Goal: Task Accomplishment & Management: Manage account settings

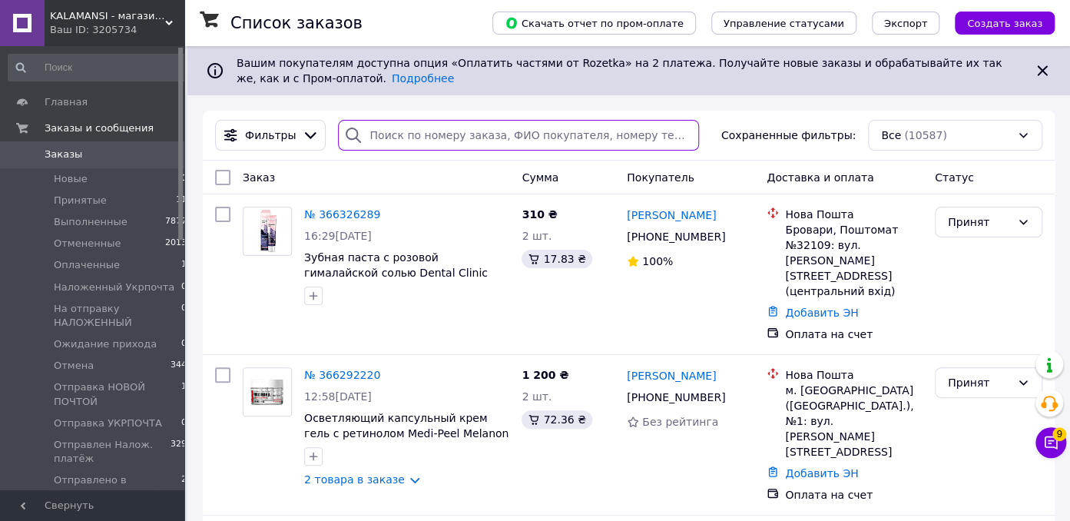
click at [373, 128] on input "search" at bounding box center [518, 135] width 361 height 31
paste input "364176154"
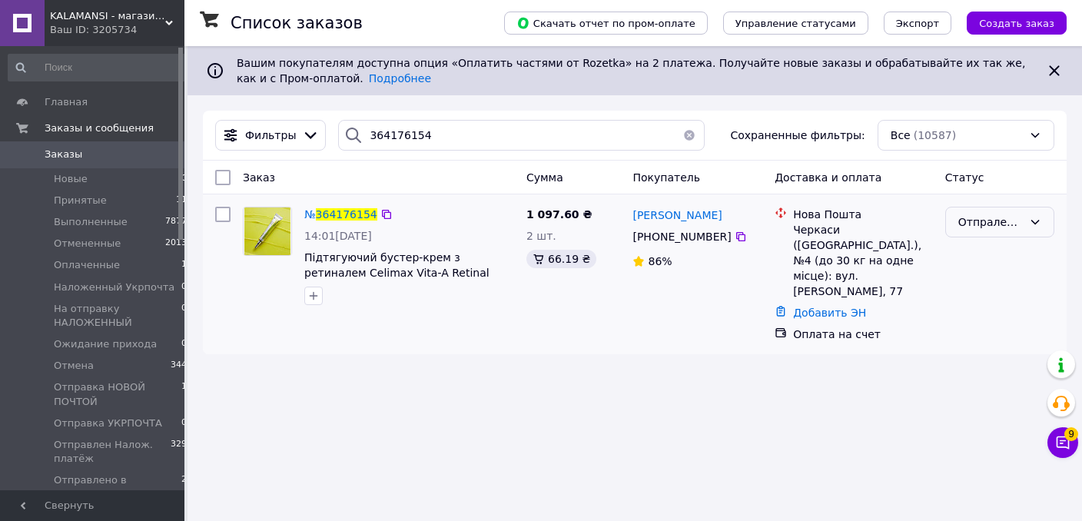
click at [1025, 225] on div "Отпралены реквизит [PERSON_NAME]" at bounding box center [999, 222] width 109 height 31
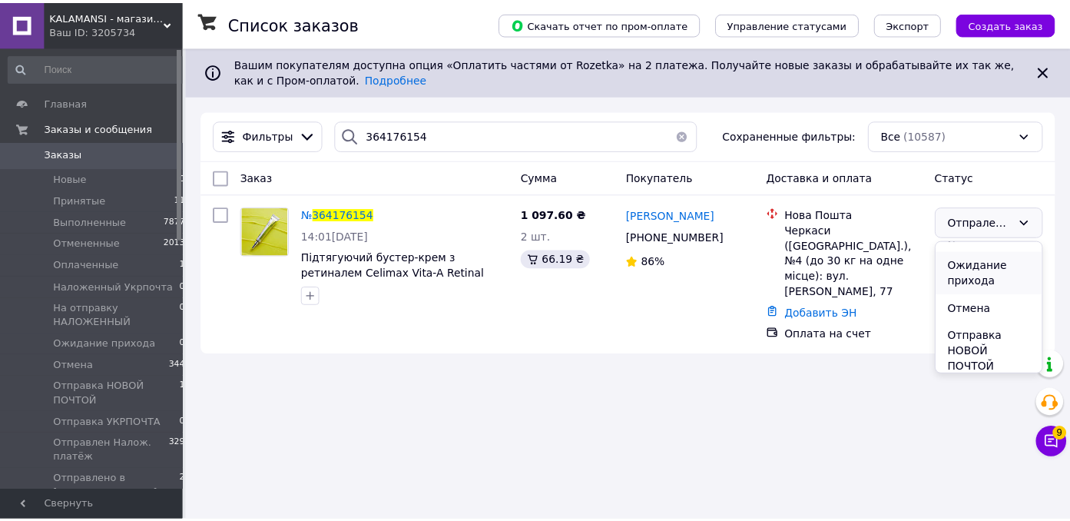
scroll to position [175, 0]
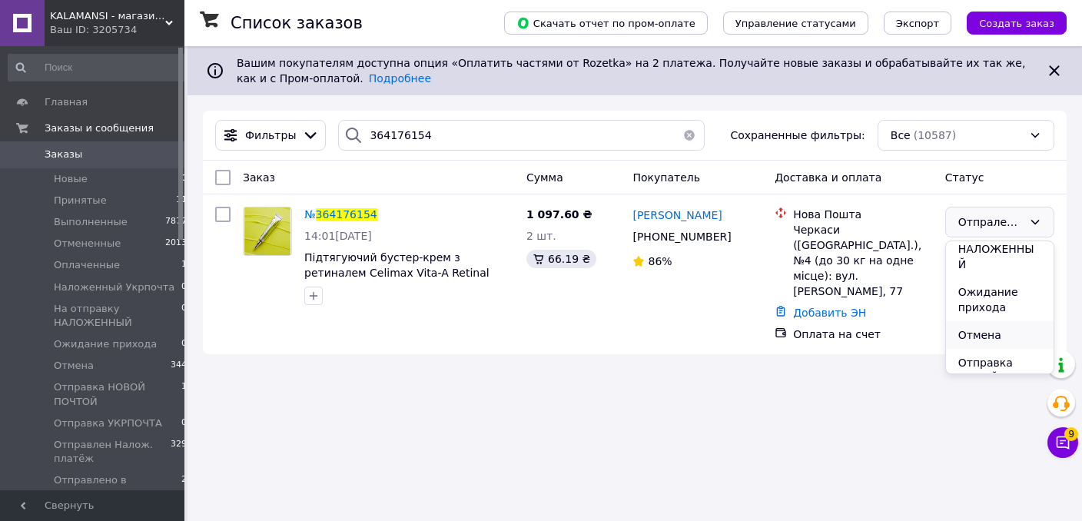
click at [977, 330] on li "Отмена" at bounding box center [1000, 335] width 108 height 28
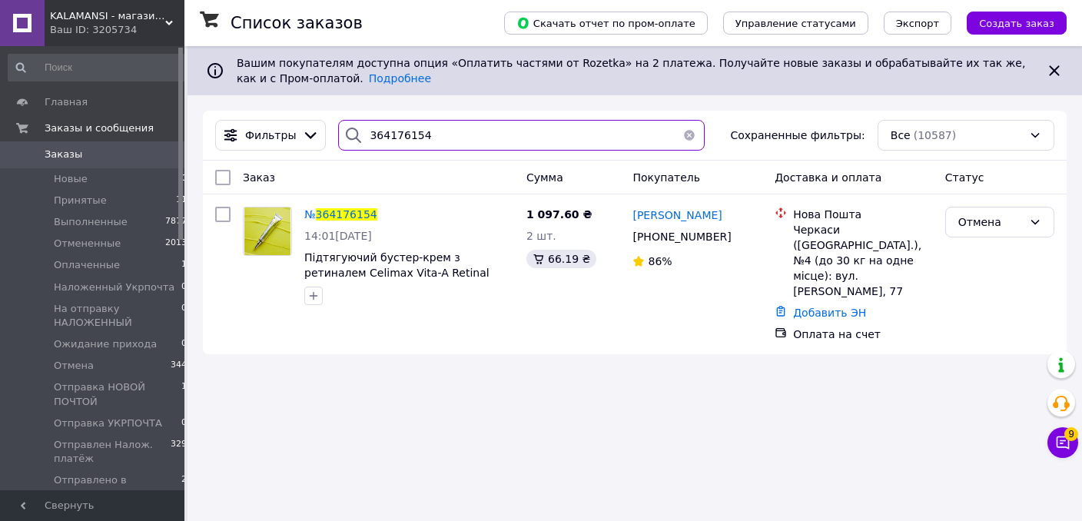
drag, startPoint x: 425, startPoint y: 124, endPoint x: 339, endPoint y: 125, distance: 86.1
click at [339, 125] on input "364176154" at bounding box center [521, 135] width 366 height 31
drag, startPoint x: 369, startPoint y: 132, endPoint x: 341, endPoint y: 124, distance: 28.9
click at [341, 124] on input "м" at bounding box center [521, 135] width 366 height 31
paste input "364141209"
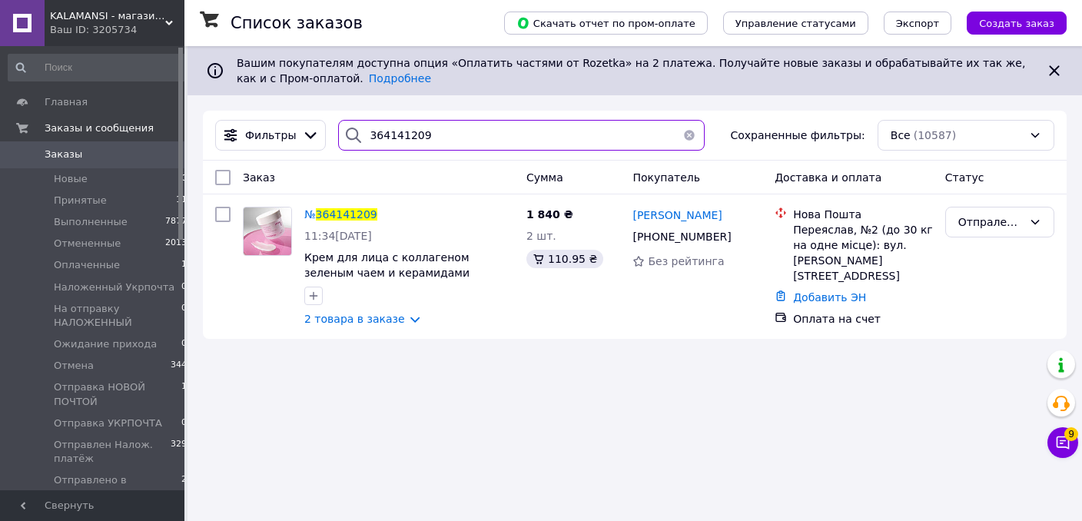
type input "364141209"
click at [56, 230] on li "Выполненные 7877" at bounding box center [98, 222] width 196 height 22
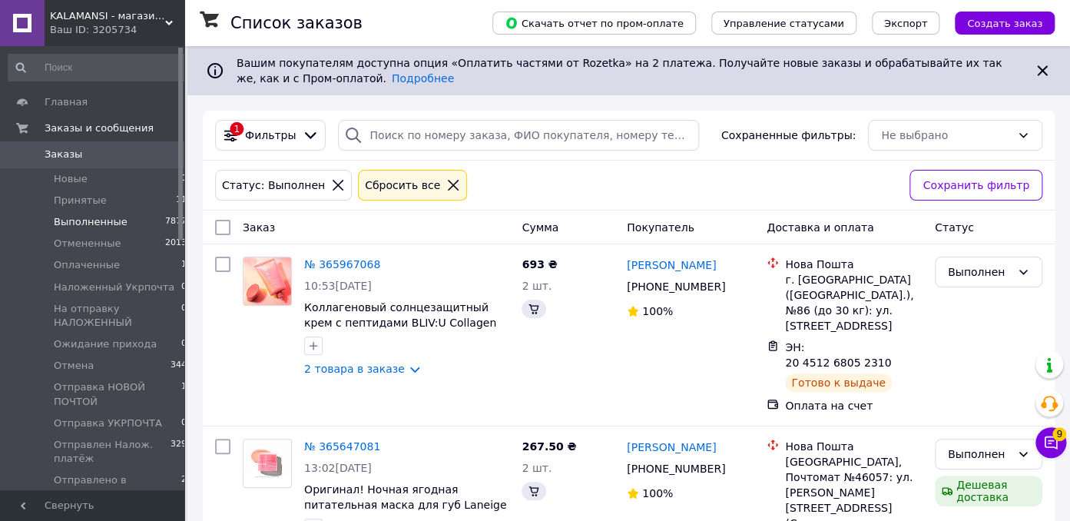
click at [82, 201] on span "Принятые" at bounding box center [80, 201] width 53 height 14
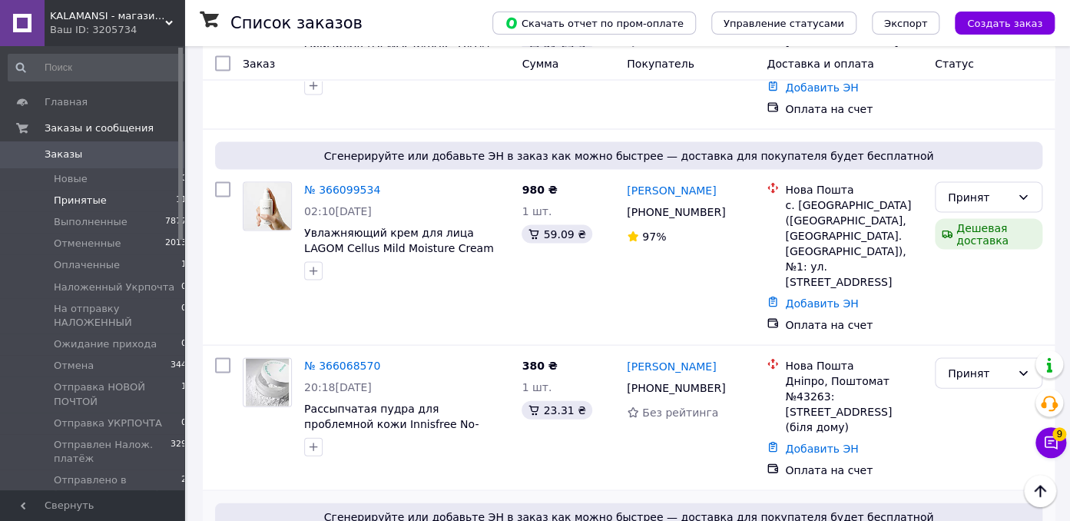
scroll to position [1427, 0]
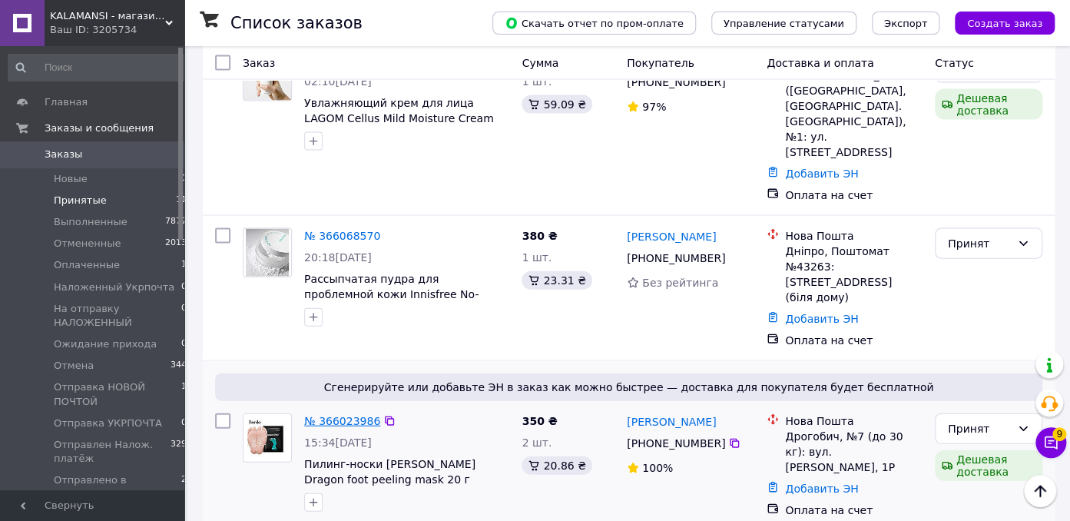
click at [335, 415] on link "№ 366023986" at bounding box center [342, 421] width 76 height 12
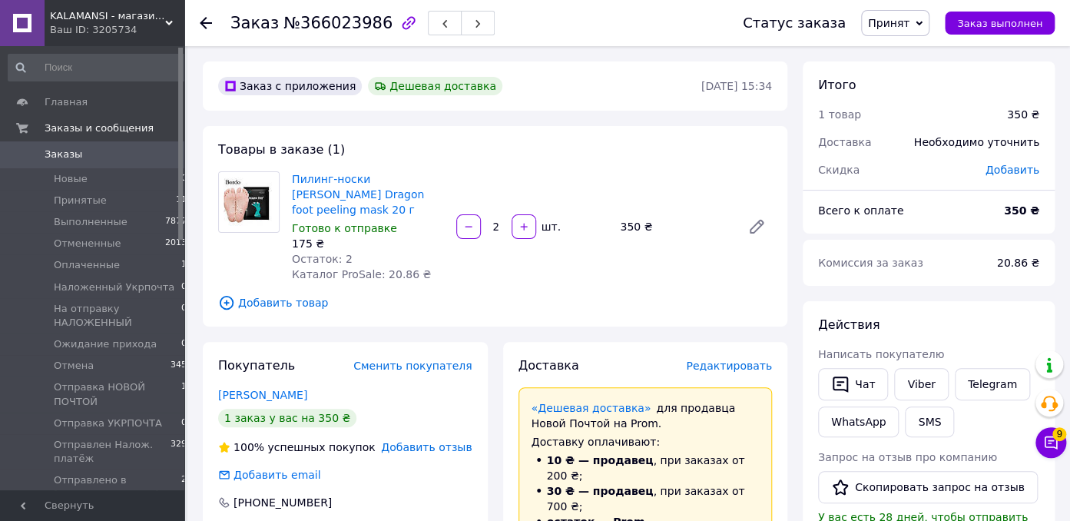
click at [926, 25] on span "Принят" at bounding box center [895, 23] width 68 height 26
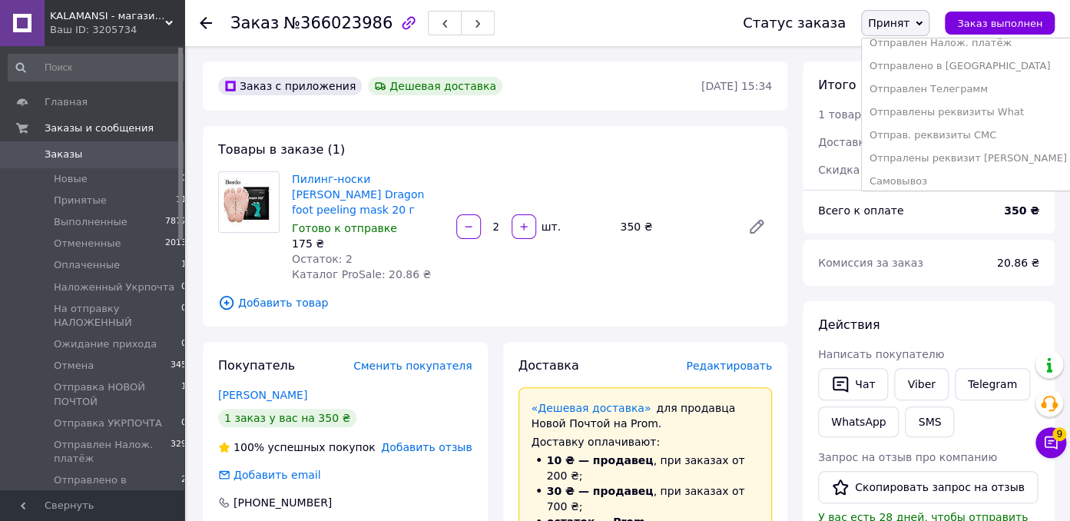
scroll to position [233, 0]
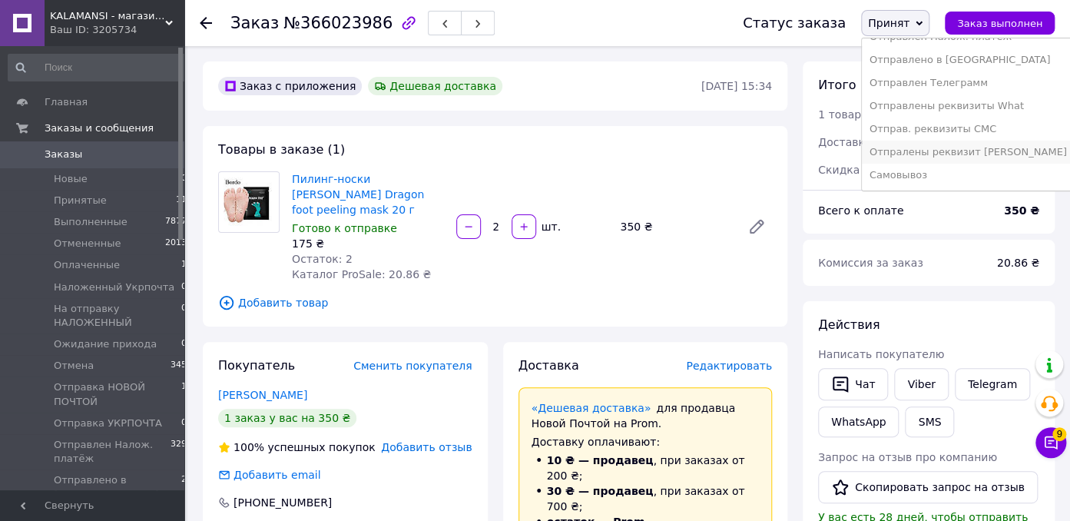
click at [970, 144] on li "Отпралены реквизит [PERSON_NAME]" at bounding box center [968, 152] width 213 height 23
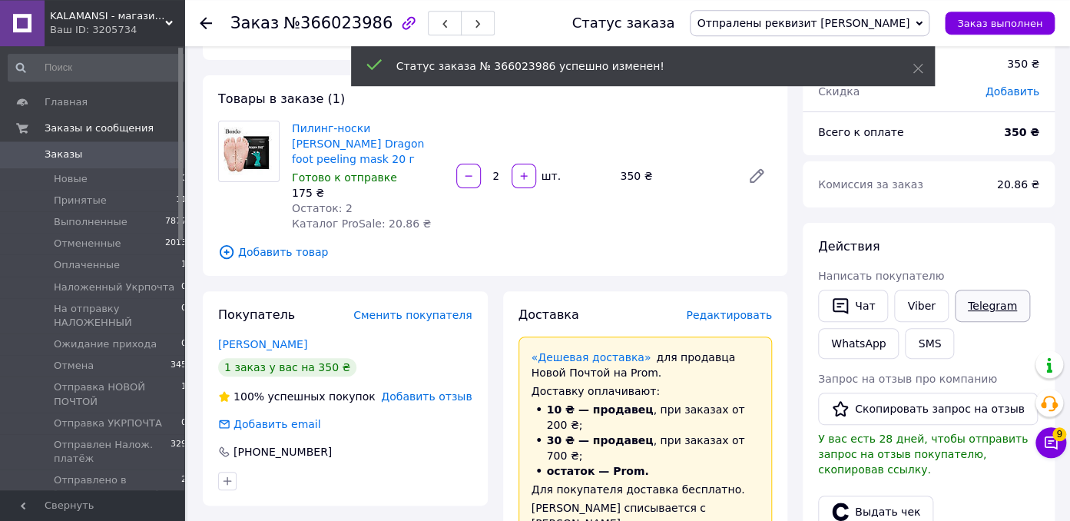
scroll to position [81, 0]
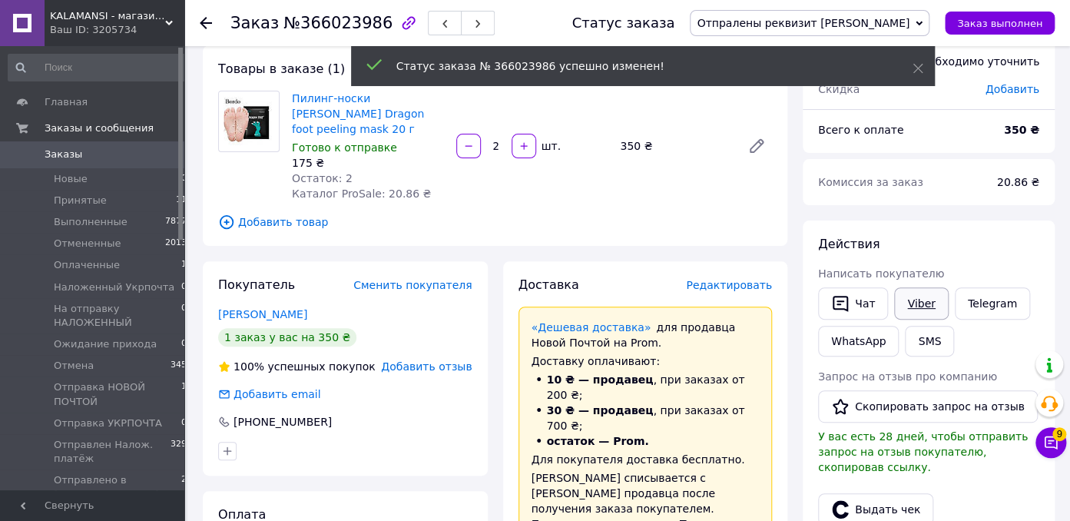
click at [908, 277] on span "Написать покупателю" at bounding box center [881, 273] width 126 height 12
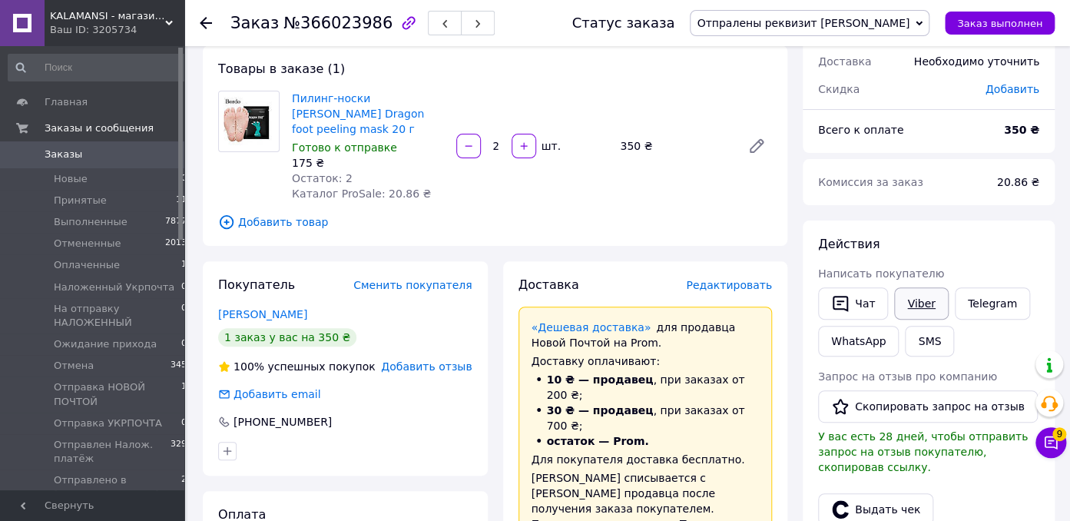
click at [898, 303] on link "Viber" at bounding box center [921, 303] width 54 height 32
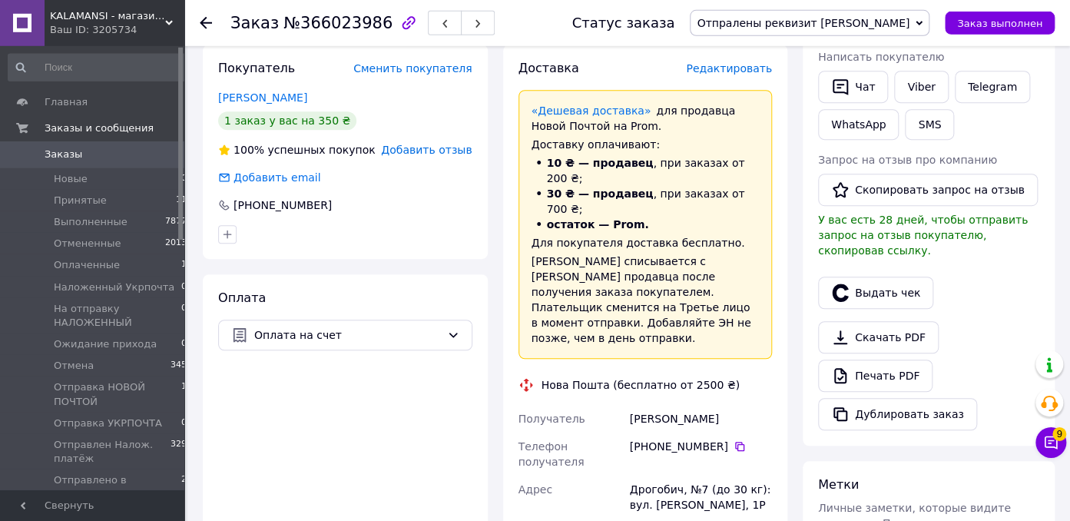
scroll to position [324, 0]
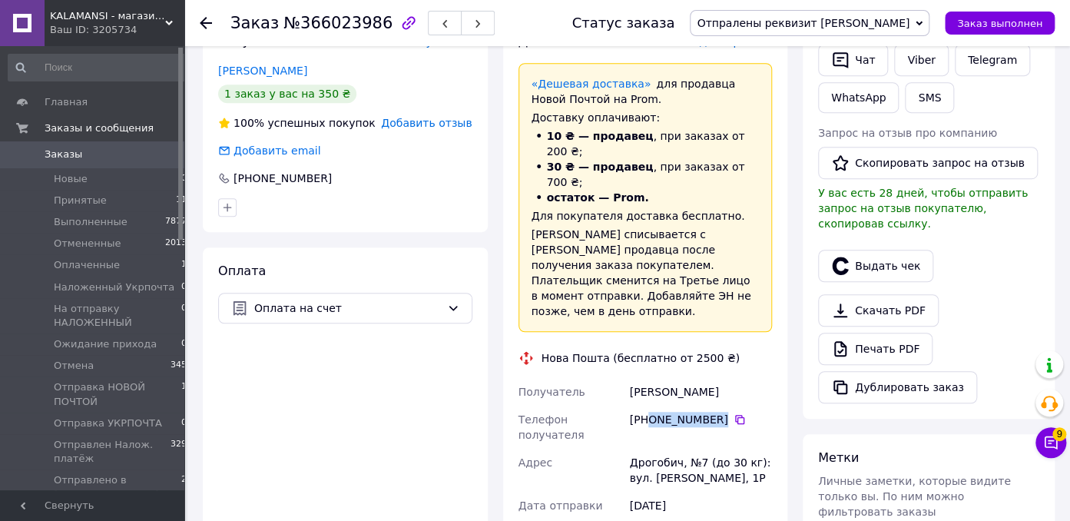
drag, startPoint x: 719, startPoint y: 353, endPoint x: 643, endPoint y: 356, distance: 76.1
click at [648, 412] on div "[PHONE_NUMBER]" at bounding box center [701, 419] width 142 height 15
copy div "0 98 416 64 10"
click at [863, 27] on span "Отпралены реквизит [PERSON_NAME]" at bounding box center [803, 23] width 213 height 12
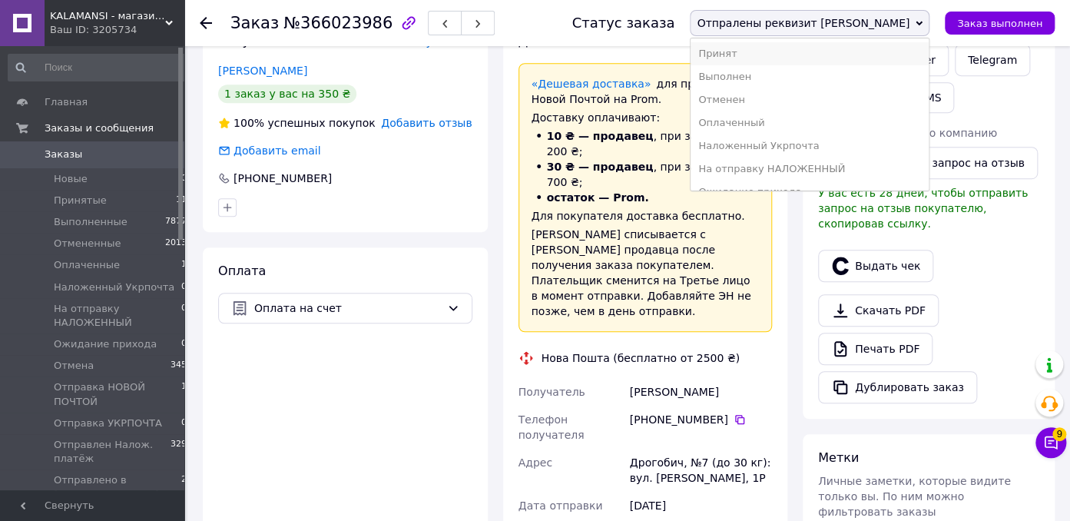
click at [821, 48] on li "Принят" at bounding box center [810, 53] width 238 height 23
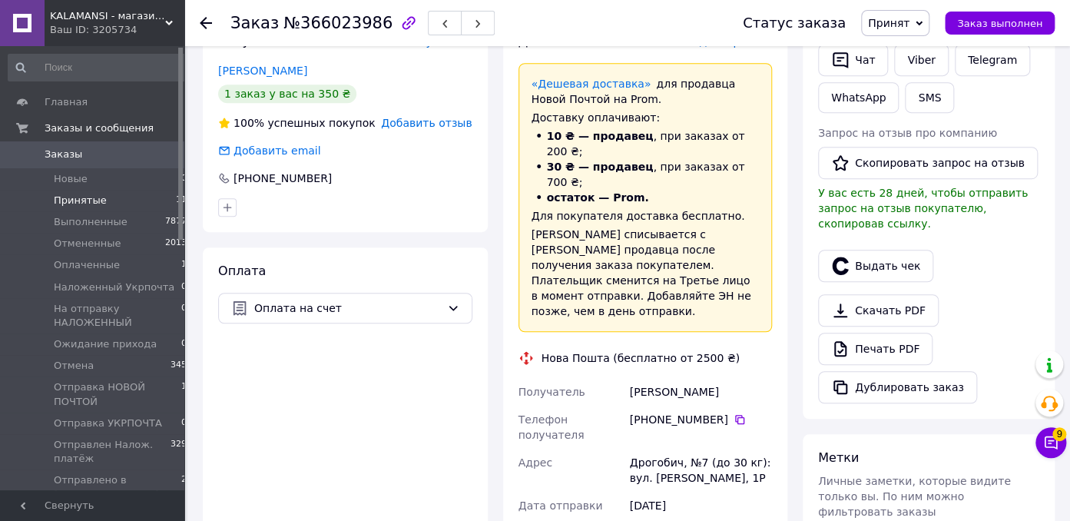
click at [101, 200] on li "Принятые 11" at bounding box center [98, 201] width 196 height 22
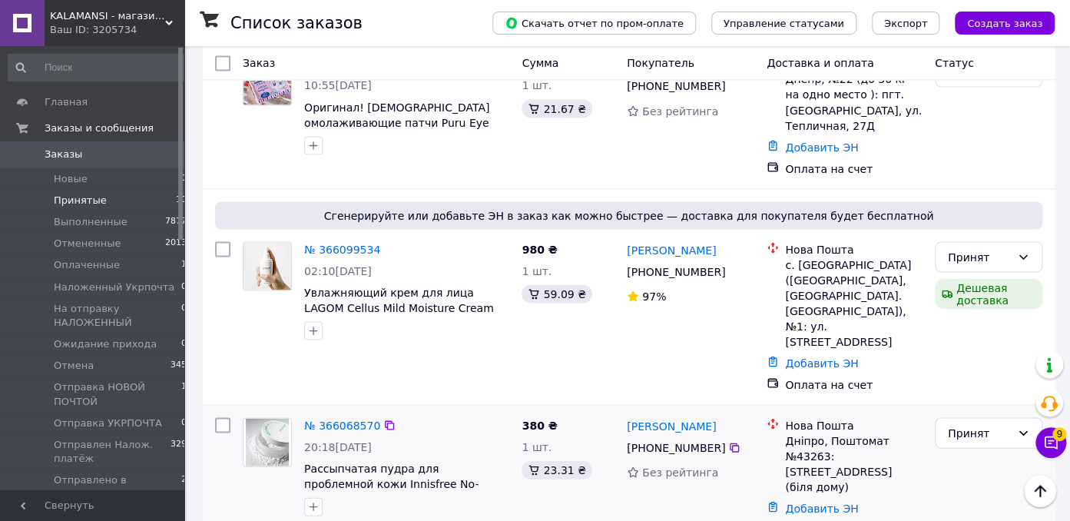
scroll to position [1257, 0]
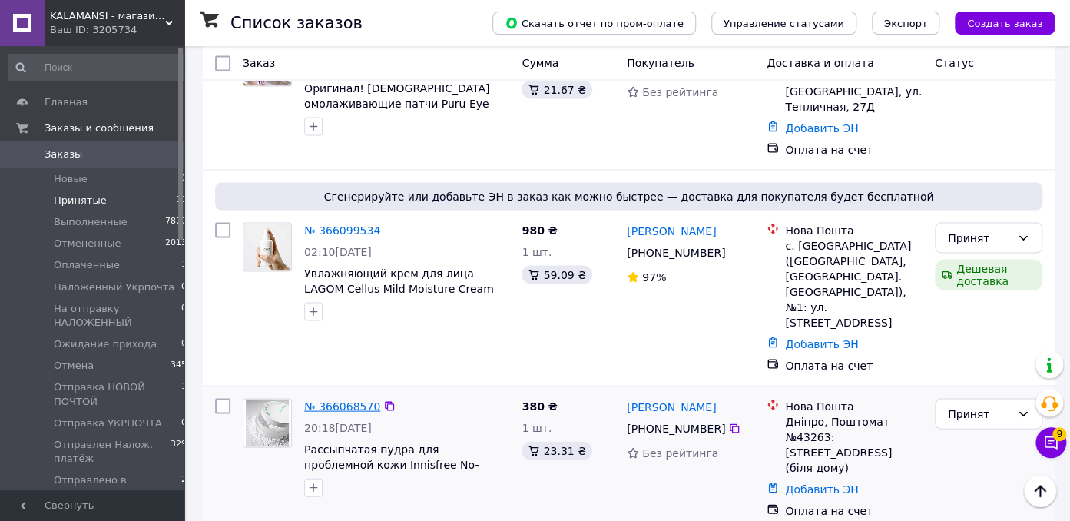
click at [349, 400] on link "№ 366068570" at bounding box center [342, 406] width 76 height 12
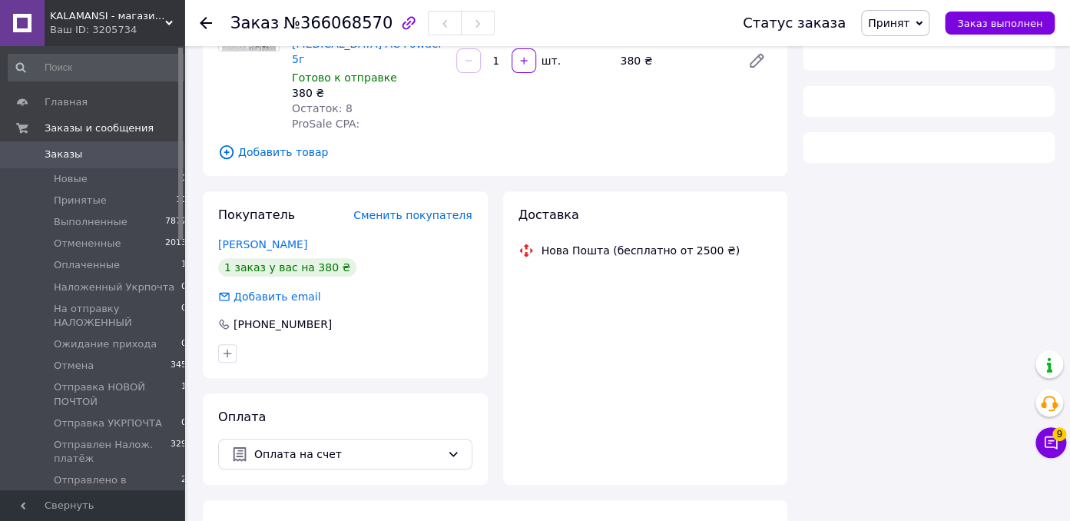
scroll to position [176, 0]
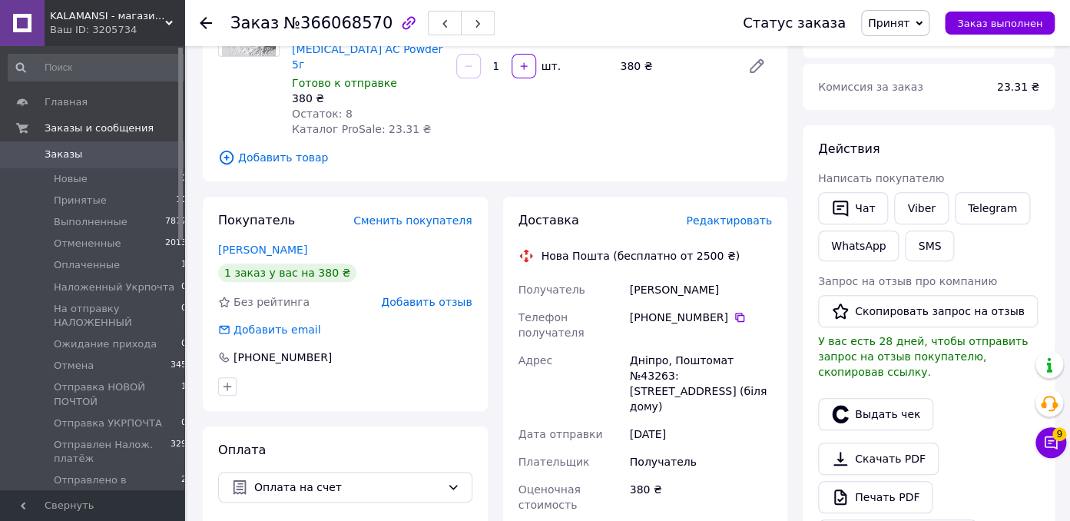
click at [925, 18] on span "Принят" at bounding box center [895, 23] width 68 height 26
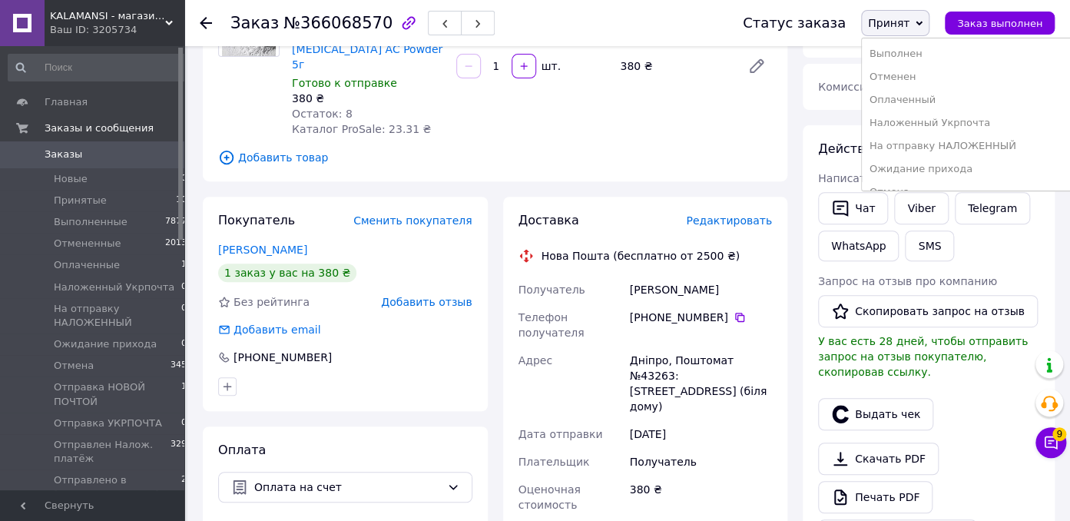
scroll to position [236, 0]
click at [941, 141] on li "Отпралены реквизит [PERSON_NAME]" at bounding box center [968, 152] width 213 height 23
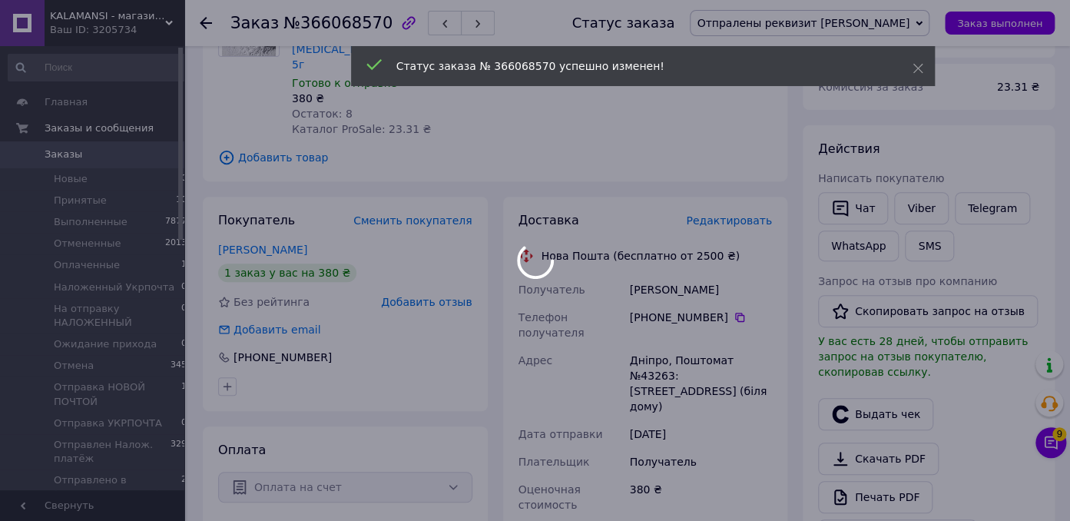
scroll to position [94, 0]
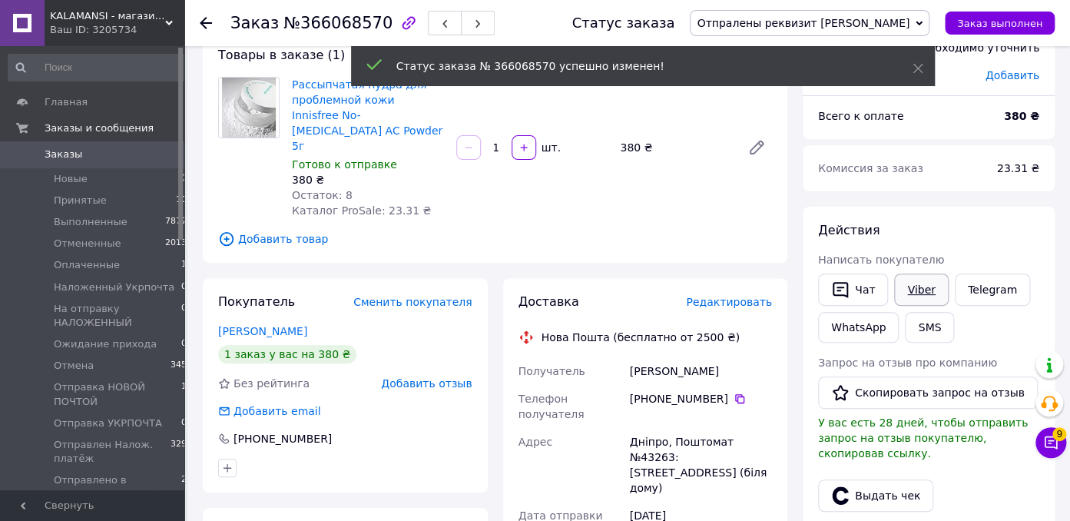
click at [913, 292] on link "Viber" at bounding box center [921, 290] width 54 height 32
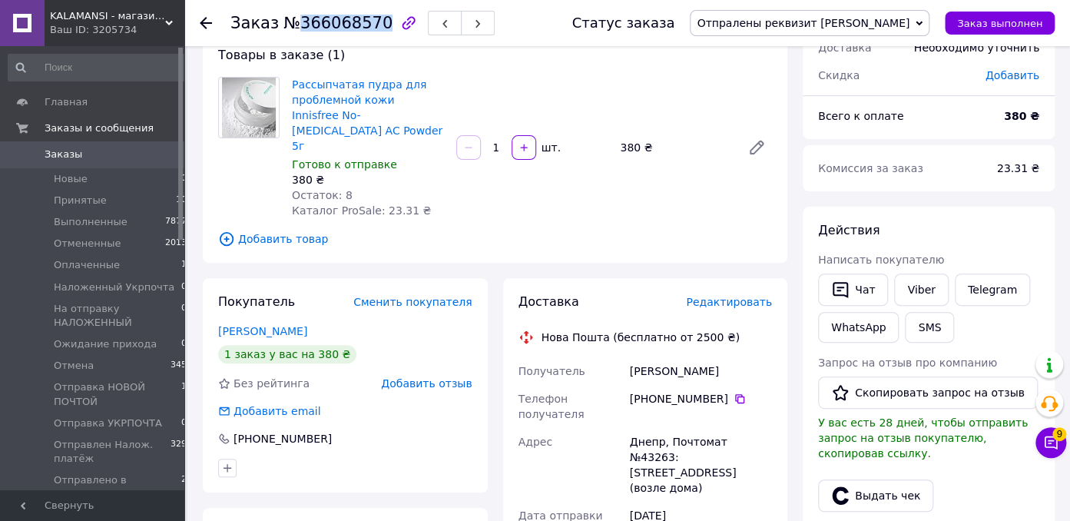
drag, startPoint x: 290, startPoint y: 21, endPoint x: 371, endPoint y: 25, distance: 80.8
click at [371, 25] on span "№366068570" at bounding box center [337, 23] width 109 height 18
copy span "366068570"
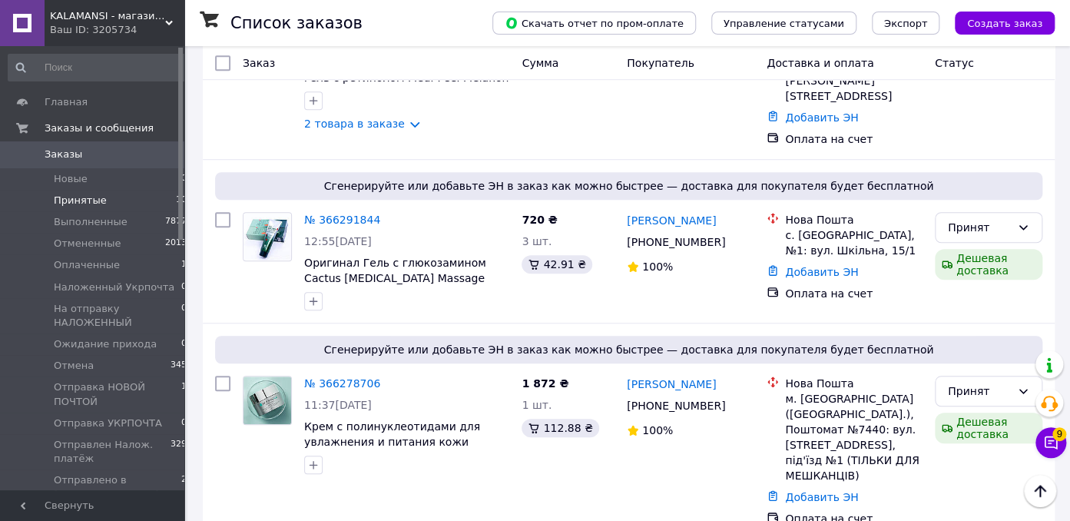
scroll to position [811, 0]
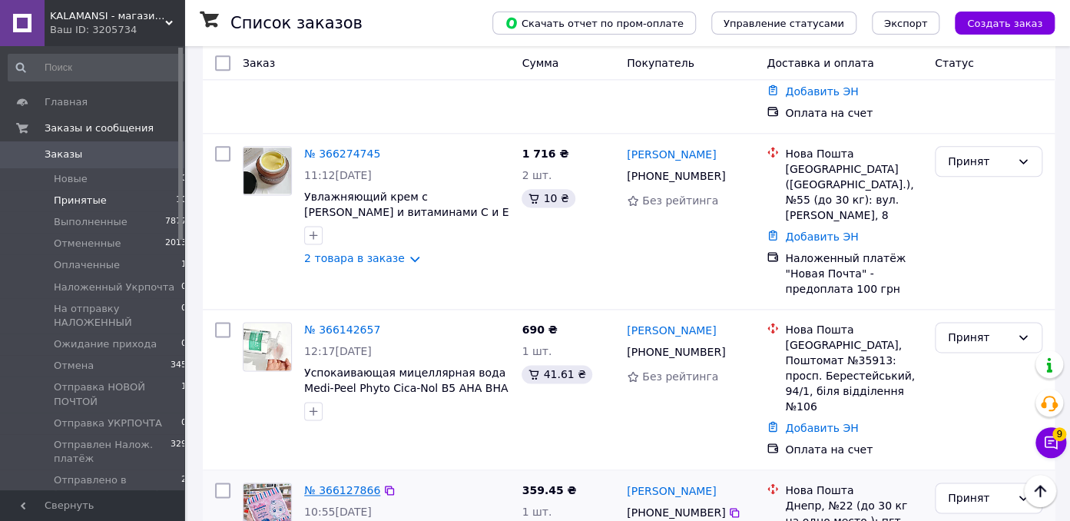
click at [349, 484] on link "№ 366127866" at bounding box center [342, 490] width 76 height 12
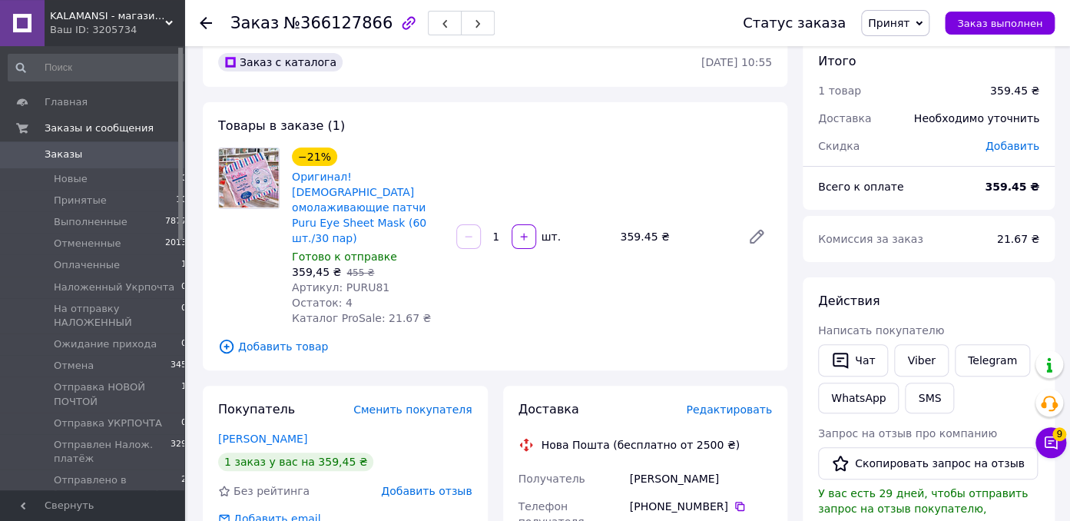
scroll to position [18, 0]
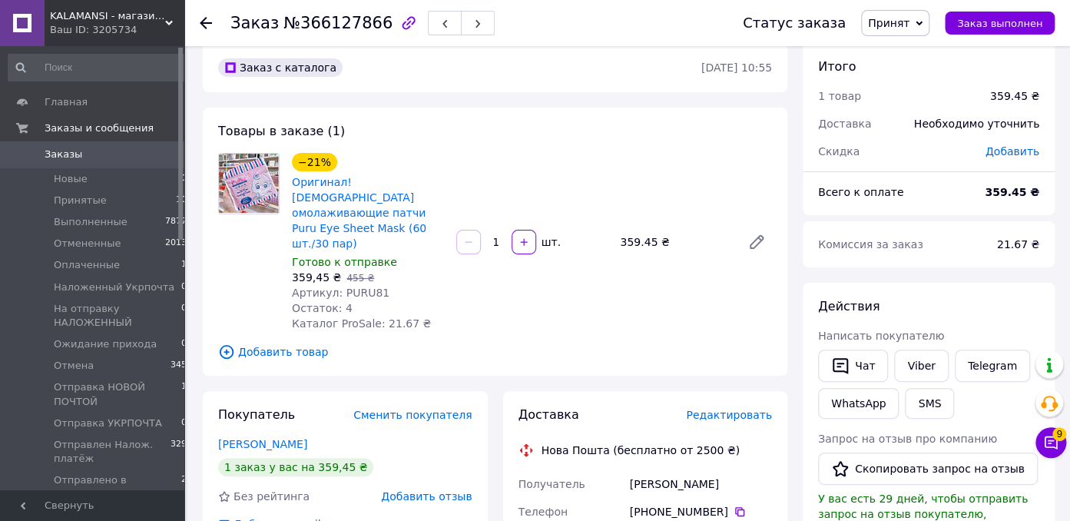
click at [930, 26] on div "Принят Выполнен Отменен Оплаченный Наложенный Укрпочта На отправку НАЛОЖЕННЫЙ О…" at bounding box center [895, 23] width 68 height 26
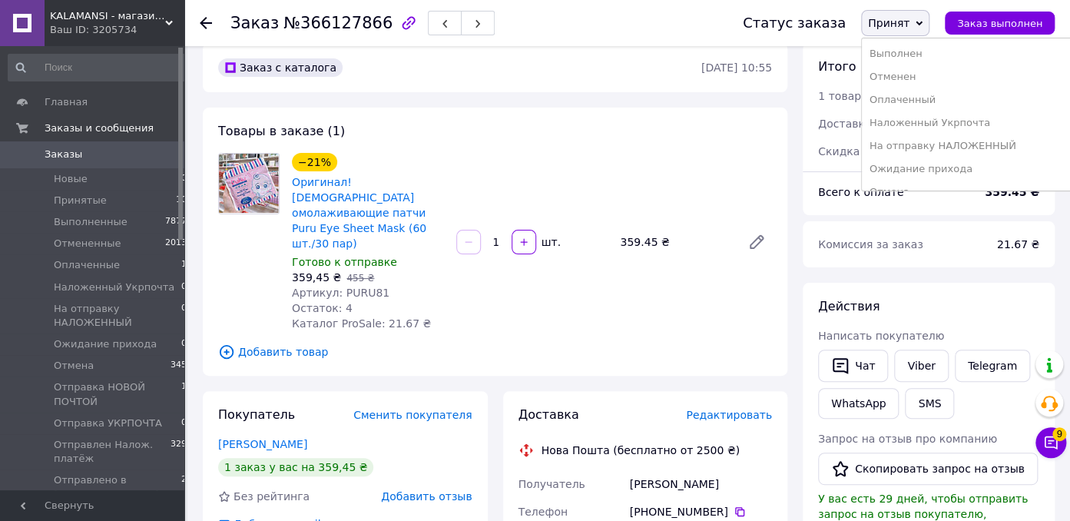
scroll to position [236, 0]
click at [981, 141] on li "Отпралены реквизит [PERSON_NAME]" at bounding box center [968, 152] width 213 height 23
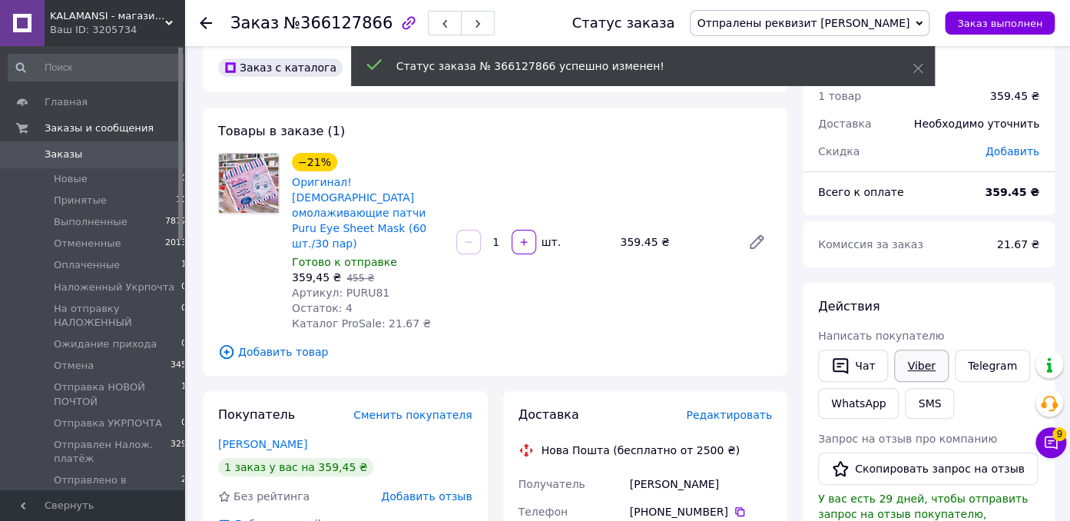
click at [915, 363] on link "Viber" at bounding box center [921, 366] width 54 height 32
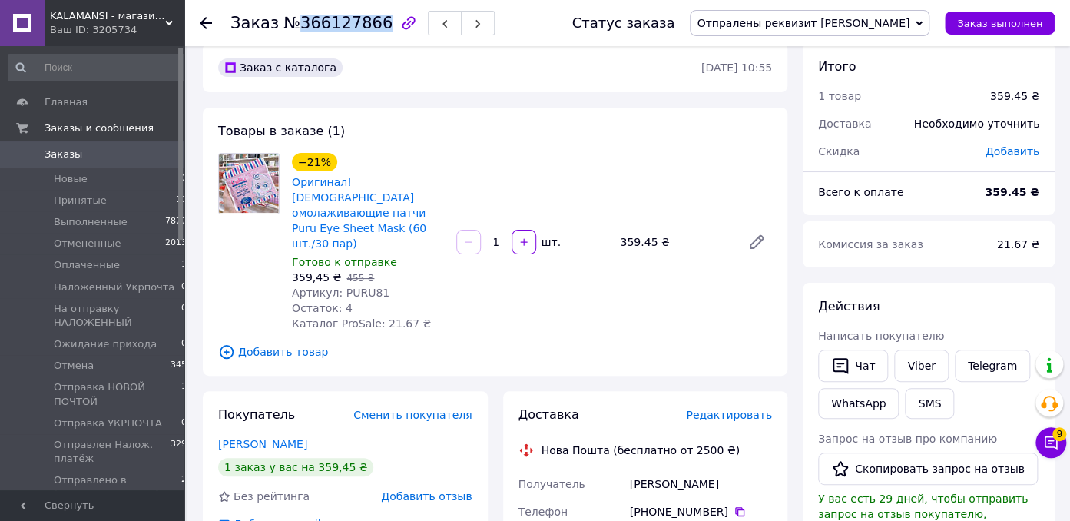
drag, startPoint x: 290, startPoint y: 24, endPoint x: 370, endPoint y: 26, distance: 80.7
click at [370, 26] on span "№366127866" at bounding box center [337, 23] width 109 height 18
copy span "366127866"
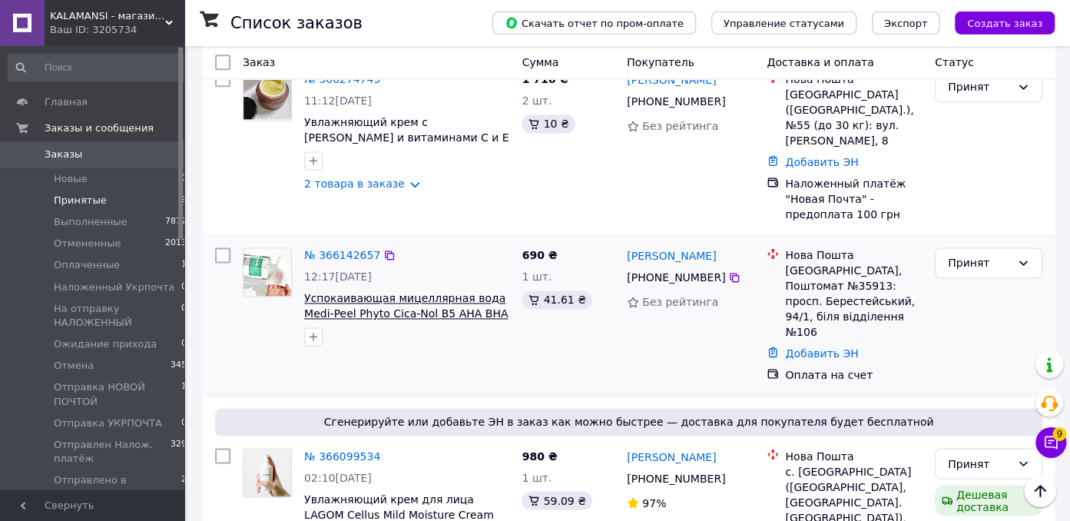
scroll to position [828, 0]
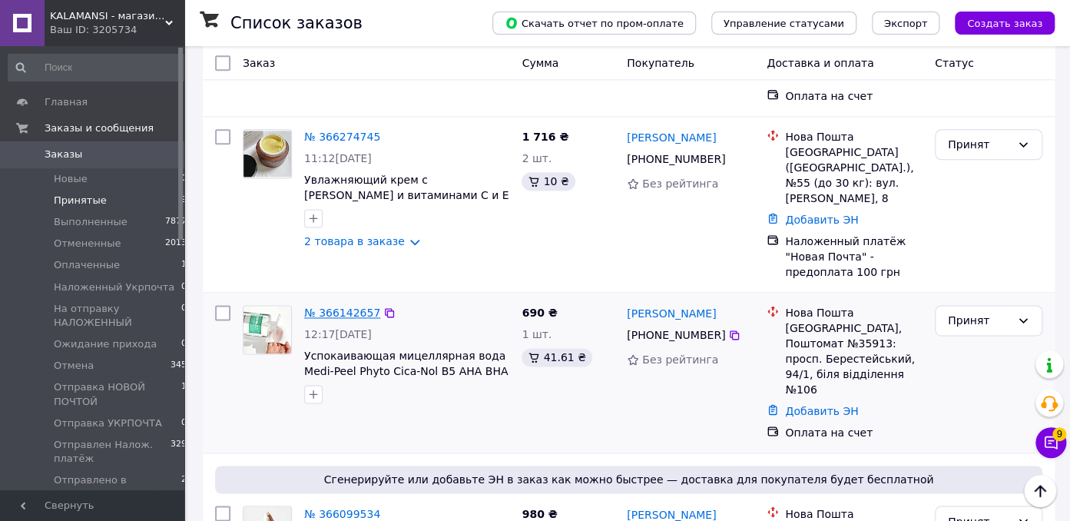
click at [340, 307] on link "№ 366142657" at bounding box center [342, 313] width 76 height 12
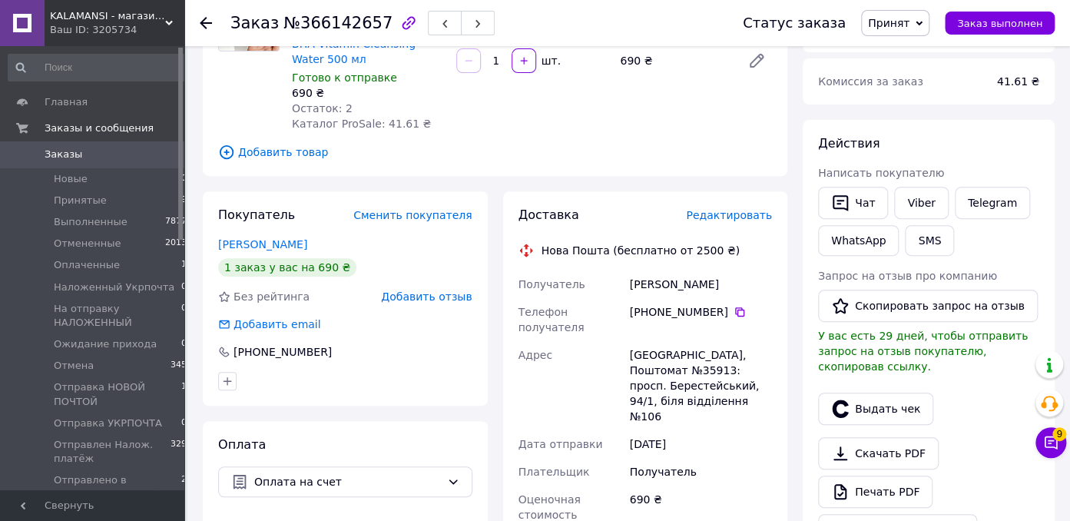
click at [927, 20] on span "Принят" at bounding box center [895, 23] width 68 height 26
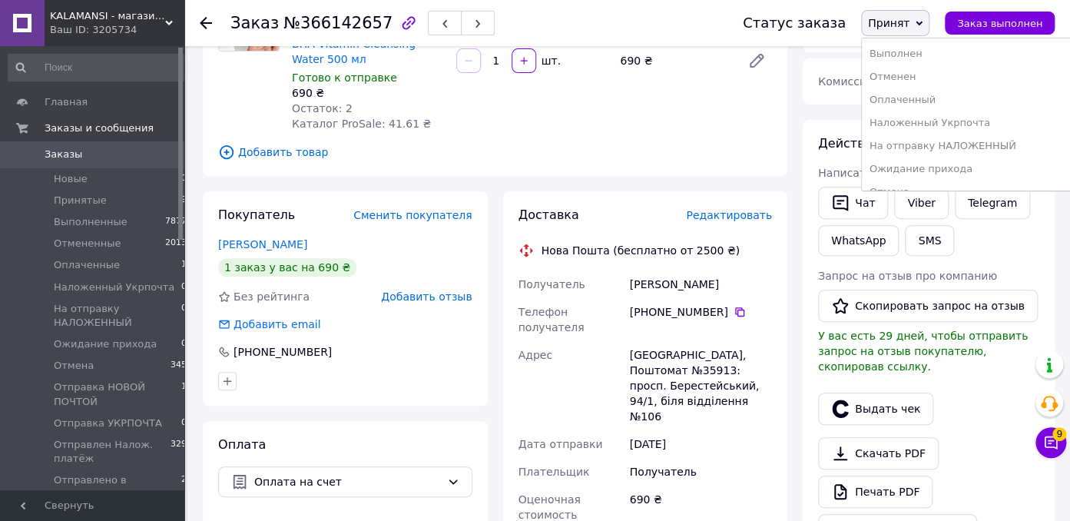
scroll to position [236, 0]
click at [958, 141] on li "Отпралены реквизит [PERSON_NAME]" at bounding box center [968, 152] width 213 height 23
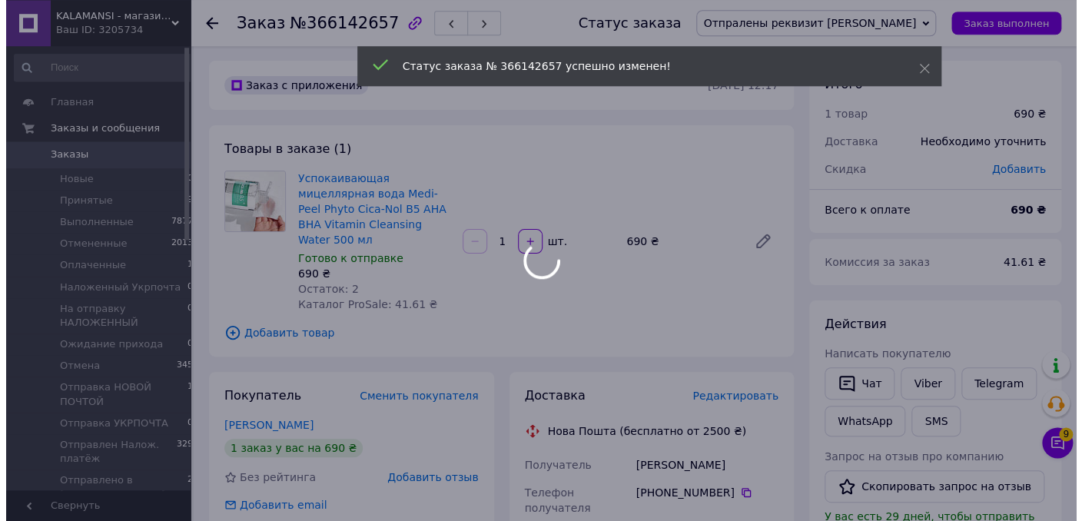
scroll to position [0, 0]
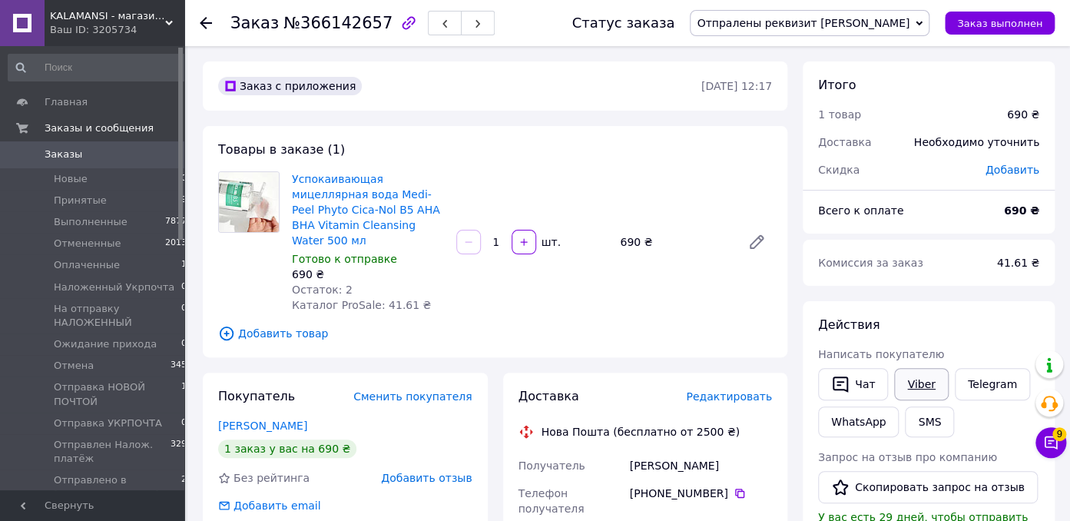
click at [919, 380] on link "Viber" at bounding box center [921, 384] width 54 height 32
drag, startPoint x: 295, startPoint y: 25, endPoint x: 369, endPoint y: 21, distance: 73.9
click at [369, 21] on span "№366142657" at bounding box center [337, 23] width 109 height 18
copy span "366142657"
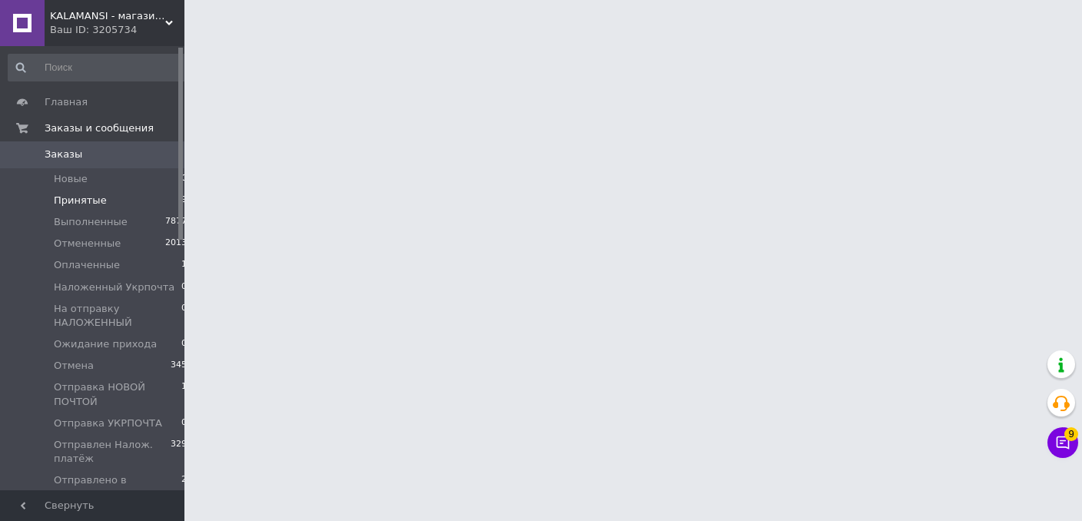
click at [69, 202] on span "Принятые" at bounding box center [80, 201] width 53 height 14
click at [73, 202] on span "Принятые" at bounding box center [80, 201] width 53 height 14
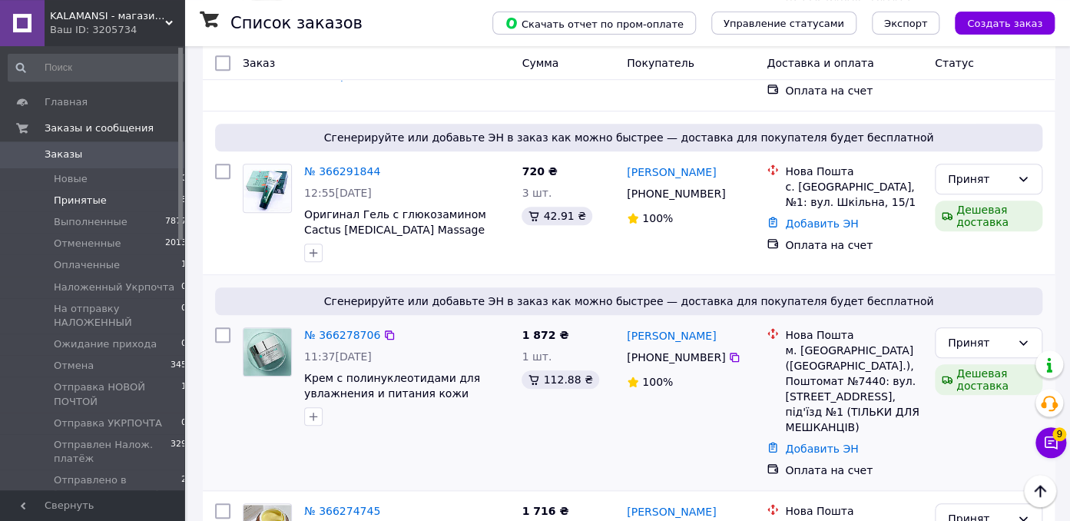
scroll to position [486, 0]
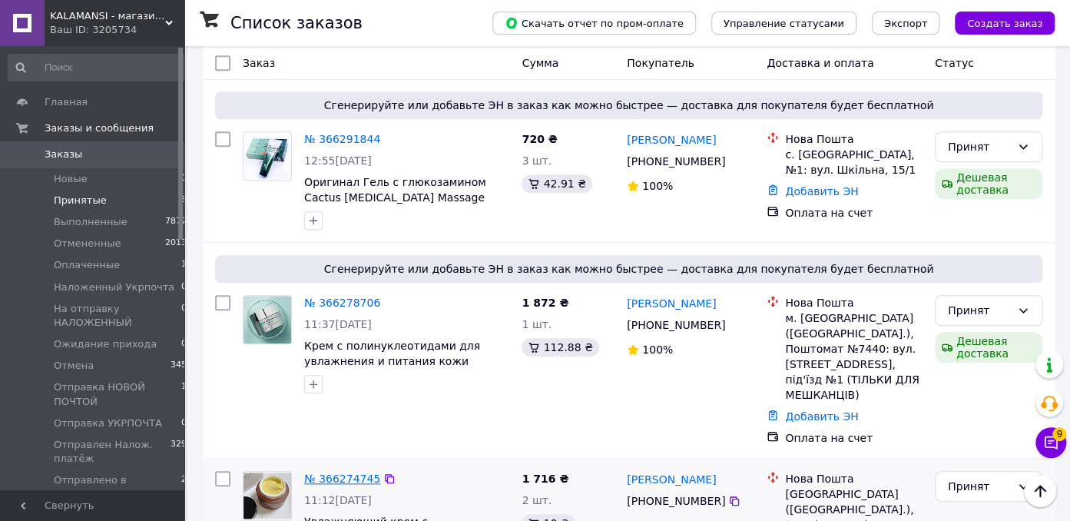
click at [354, 472] on link "№ 366274745" at bounding box center [342, 478] width 76 height 12
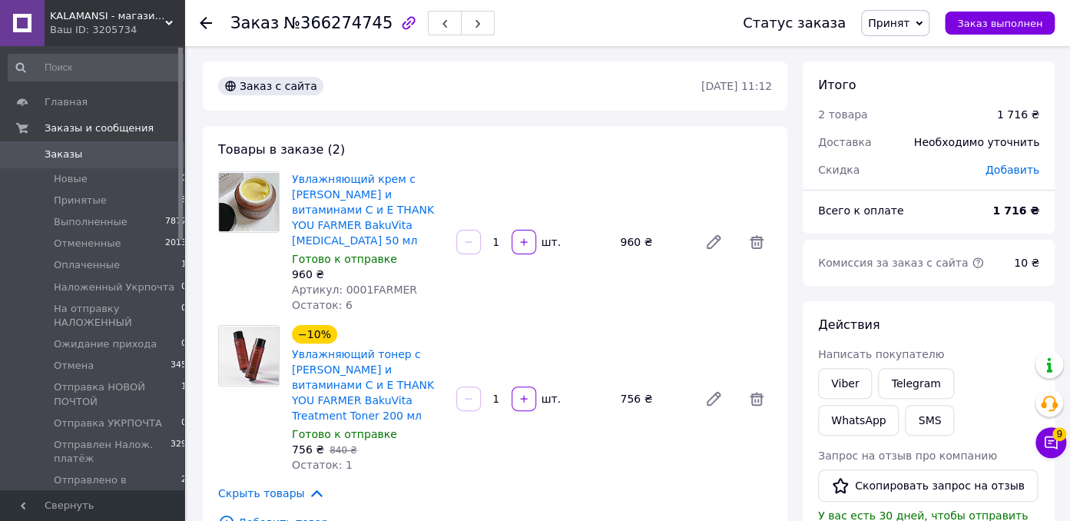
click at [925, 22] on span "Принят" at bounding box center [895, 23] width 68 height 26
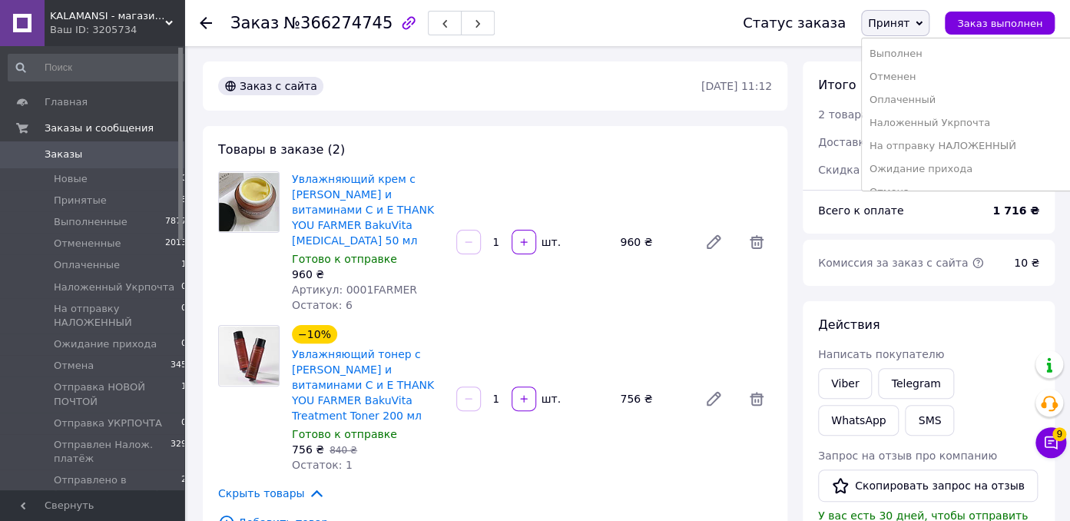
scroll to position [236, 0]
click at [957, 141] on li "Отпралены реквизит [PERSON_NAME]" at bounding box center [968, 152] width 213 height 23
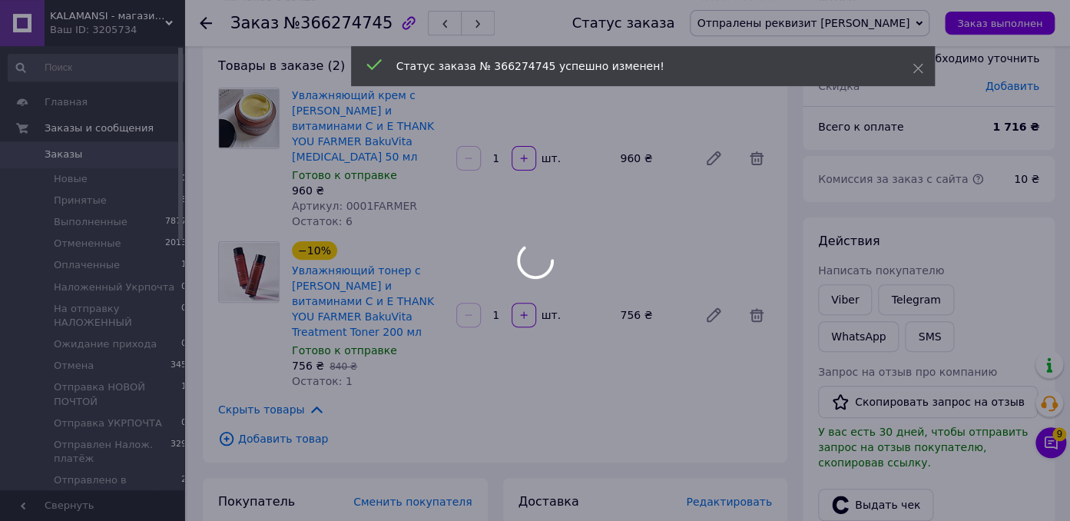
scroll to position [81, 0]
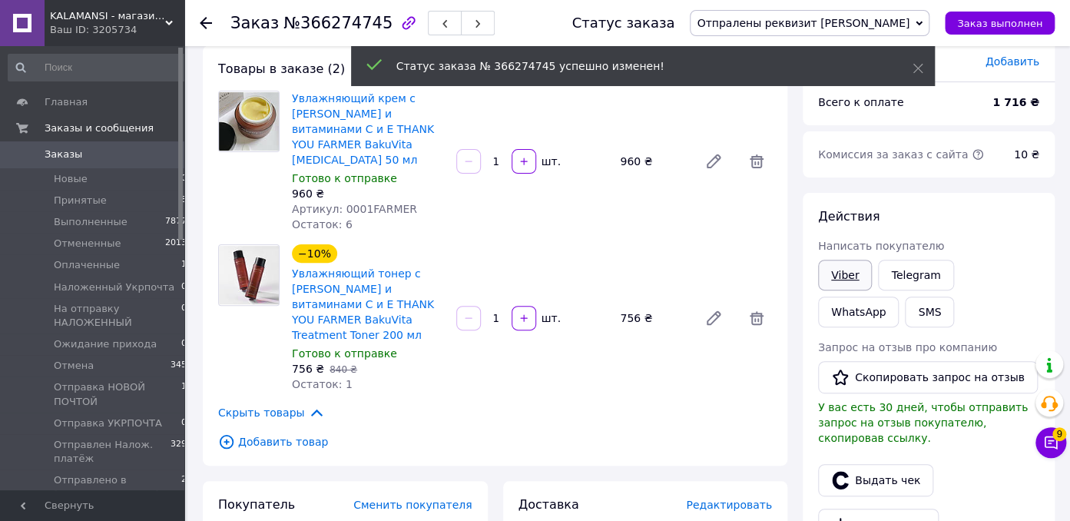
click at [842, 277] on div "Действия Написать покупателю Viber Telegram WhatsApp SMS Запрос на отзыв про ко…" at bounding box center [928, 412] width 221 height 409
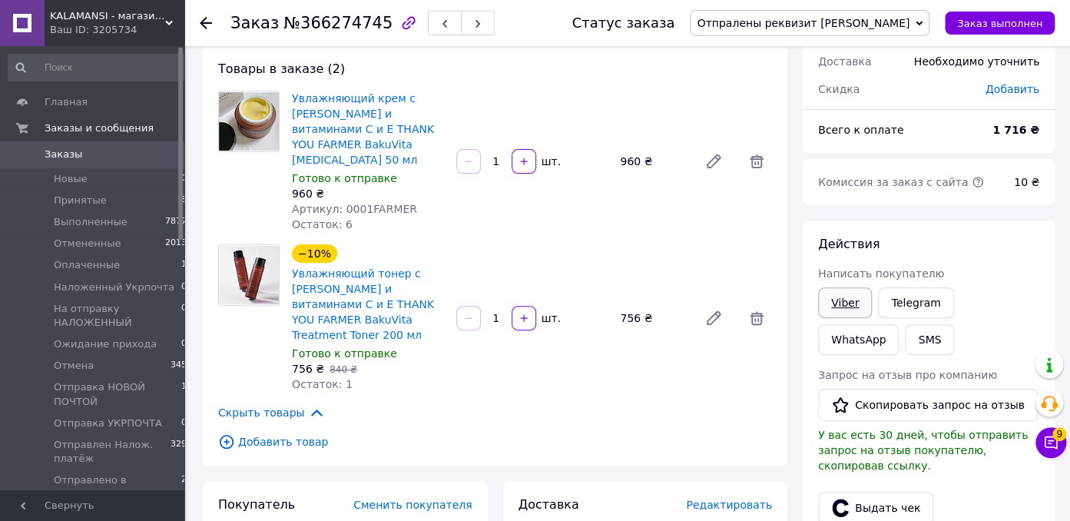
click at [846, 297] on link "Viber" at bounding box center [845, 302] width 54 height 31
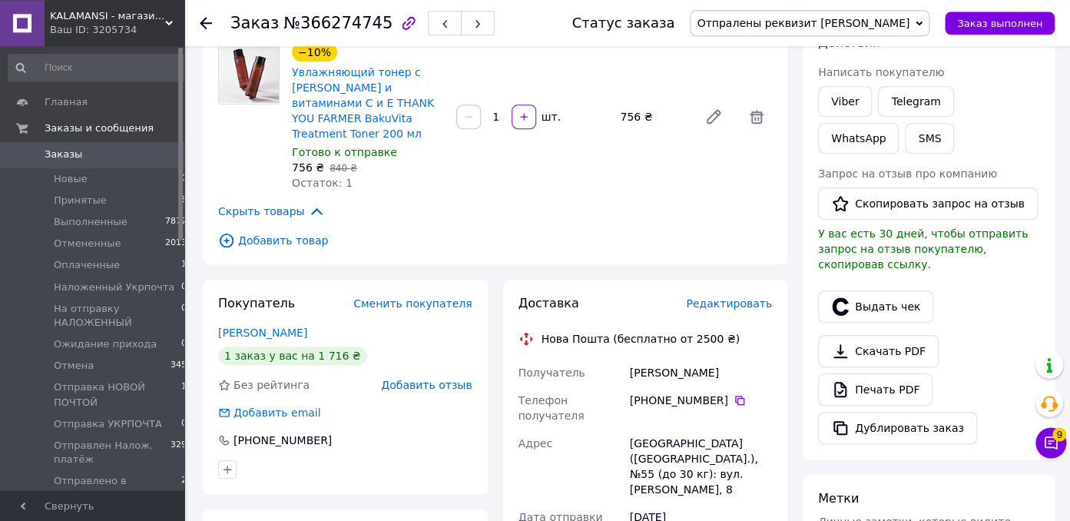
scroll to position [324, 0]
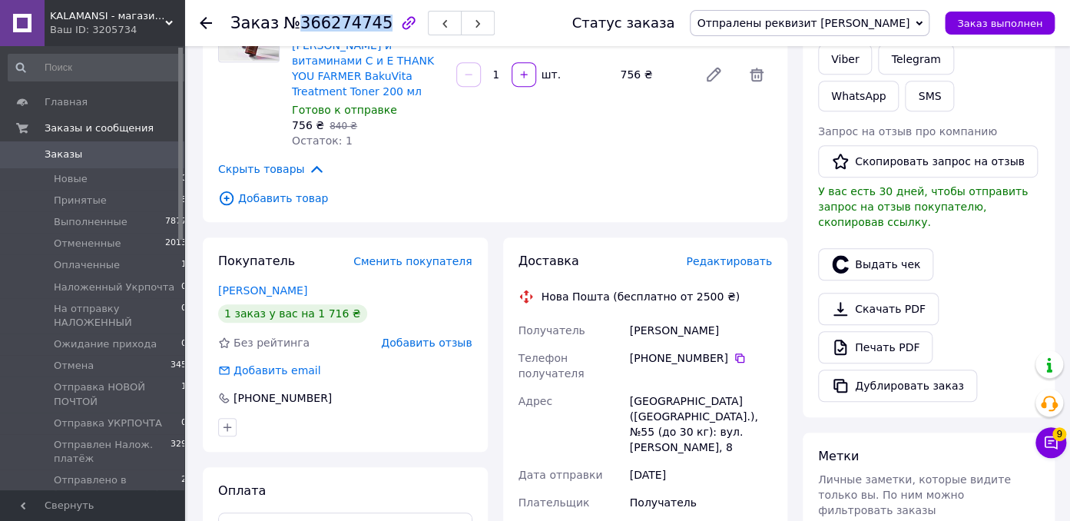
drag, startPoint x: 295, startPoint y: 25, endPoint x: 369, endPoint y: 21, distance: 73.9
click at [369, 21] on span "№366274745" at bounding box center [337, 23] width 109 height 18
copy span "366274745"
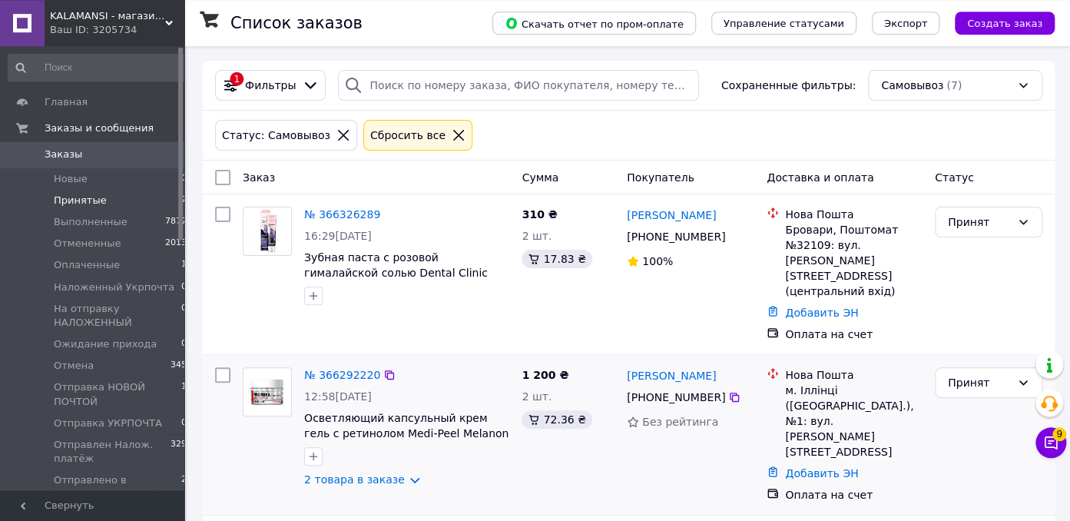
scroll to position [81, 0]
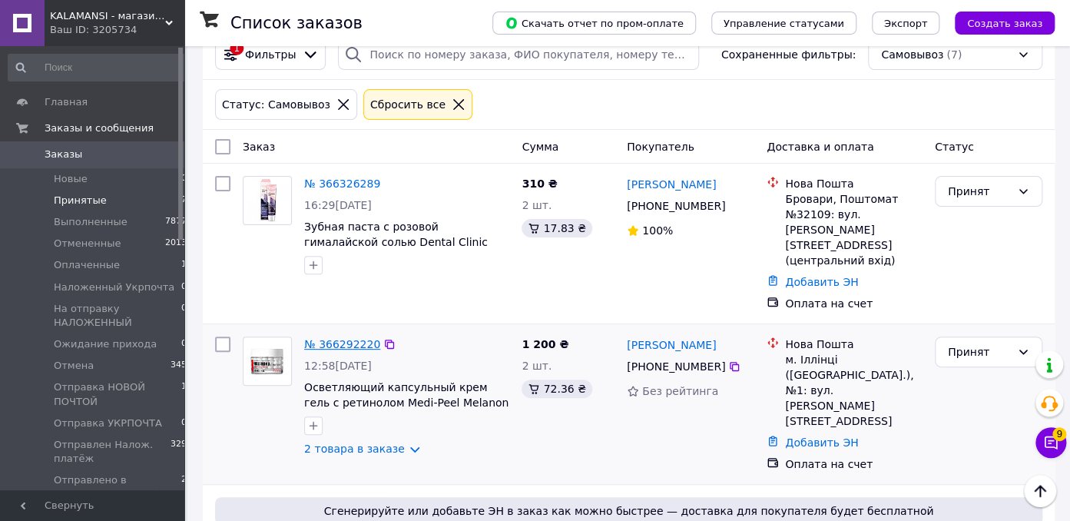
click at [350, 338] on link "№ 366292220" at bounding box center [342, 344] width 76 height 12
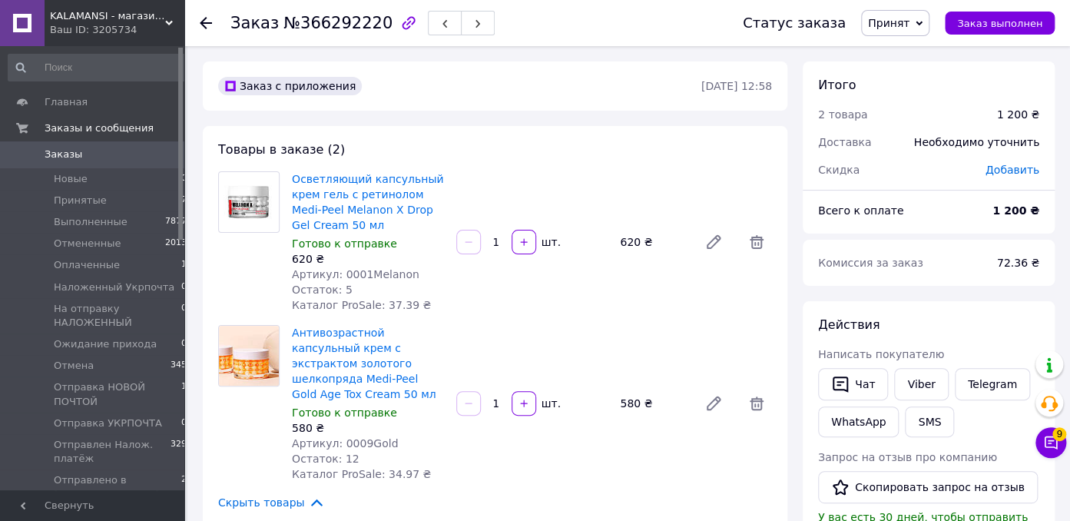
click at [930, 23] on span "Принят" at bounding box center [895, 23] width 68 height 26
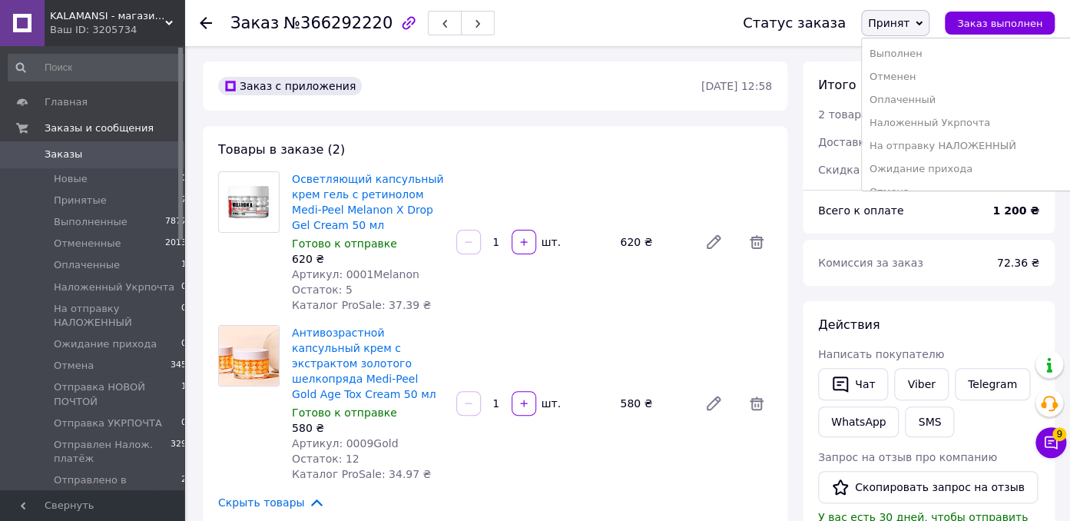
scroll to position [233, 0]
click at [960, 143] on li "Отпралены реквизит [PERSON_NAME]" at bounding box center [968, 152] width 213 height 23
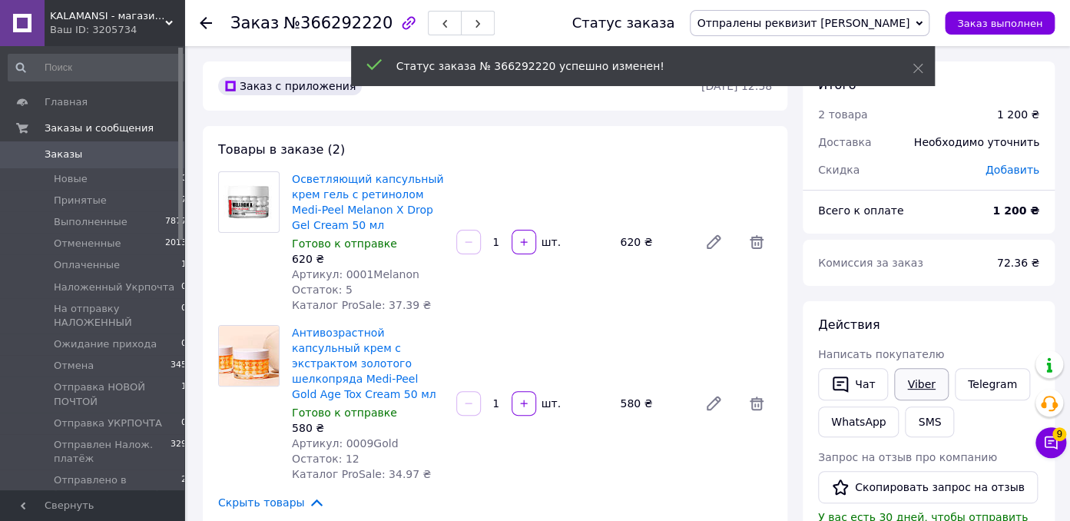
click at [913, 381] on link "Viber" at bounding box center [921, 384] width 54 height 32
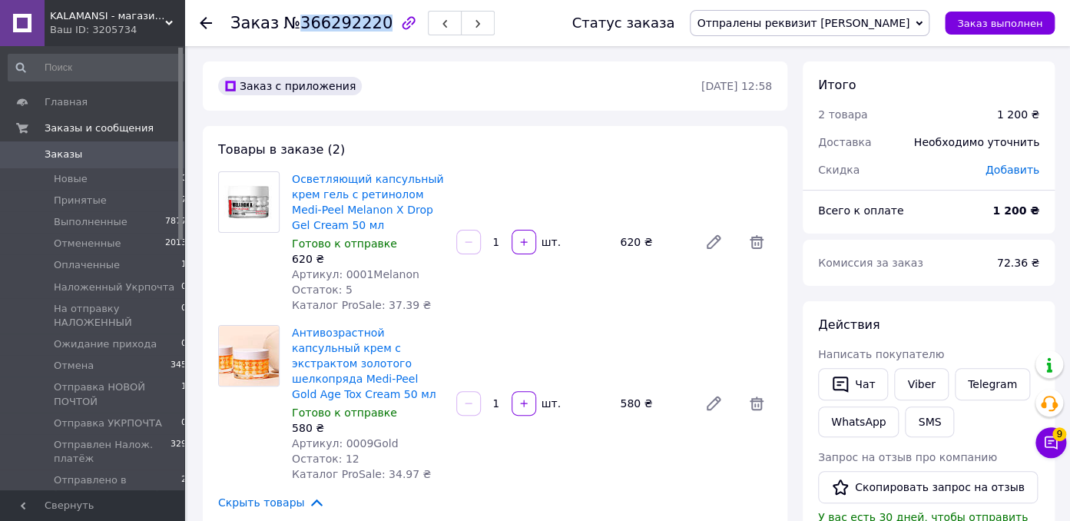
drag, startPoint x: 294, startPoint y: 25, endPoint x: 371, endPoint y: 41, distance: 78.5
click at [371, 31] on div "Заказ №366292220" at bounding box center [311, 23] width 162 height 17
copy span "366292220"
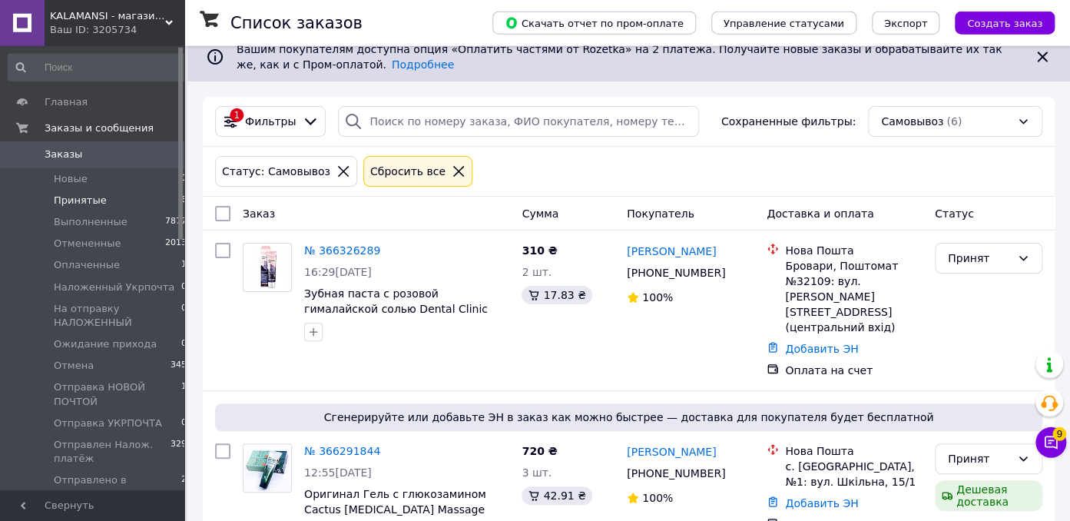
scroll to position [324, 0]
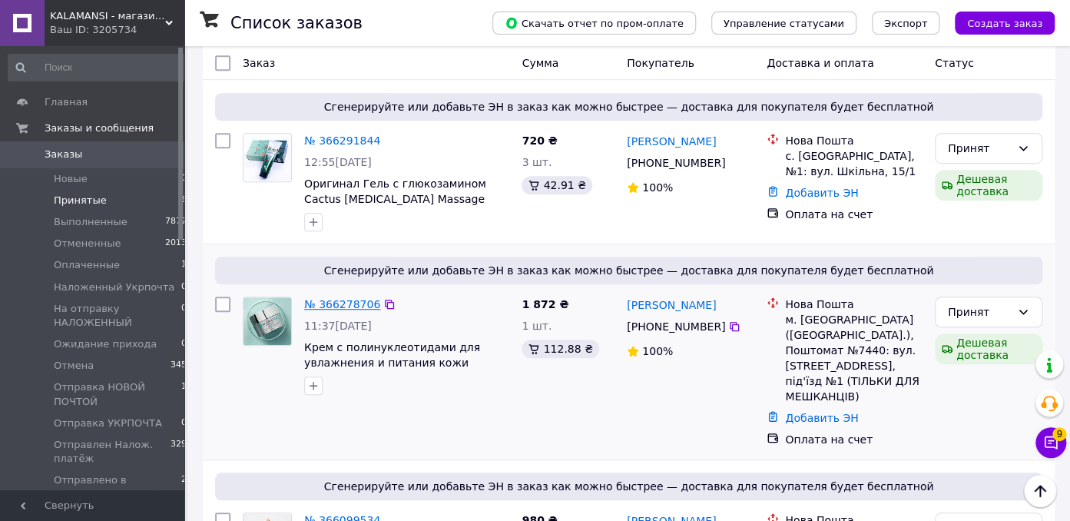
click at [344, 298] on link "№ 366278706" at bounding box center [342, 304] width 76 height 12
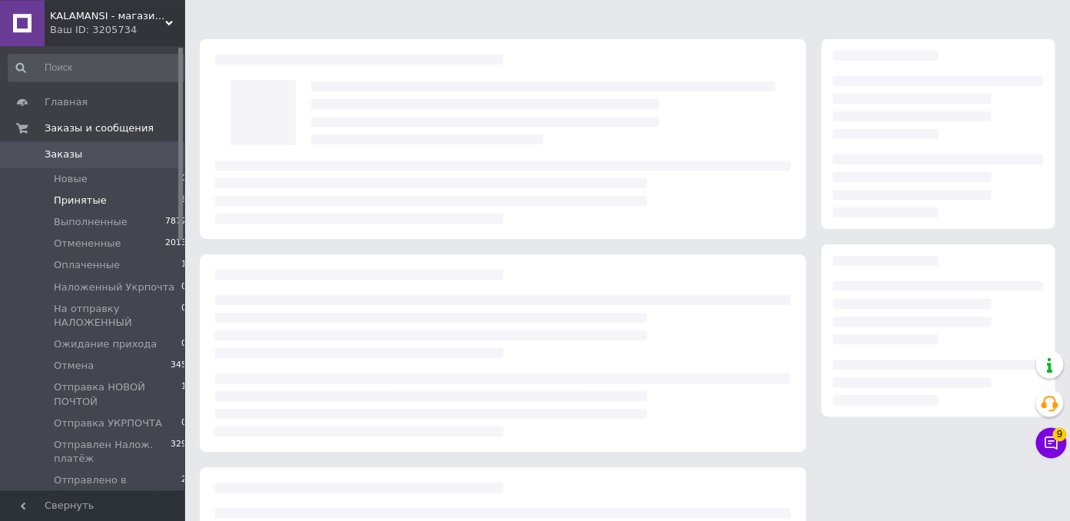
scroll to position [18, 0]
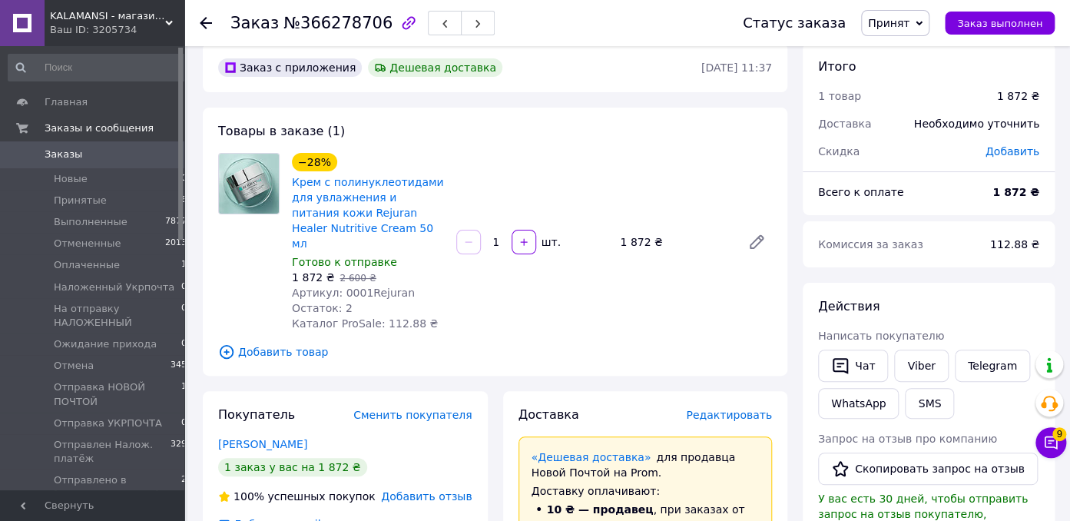
click at [927, 32] on span "Принят" at bounding box center [895, 23] width 68 height 26
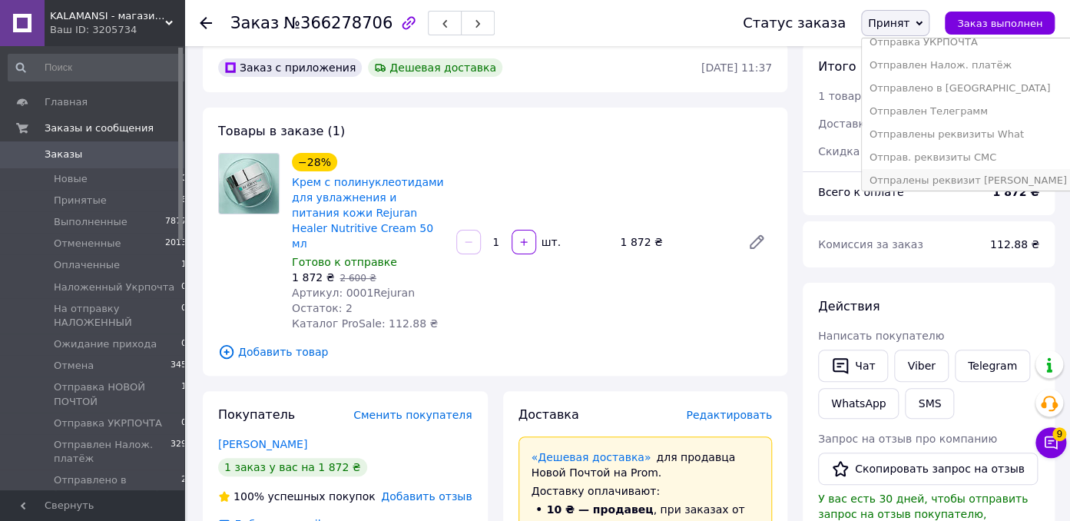
scroll to position [233, 0]
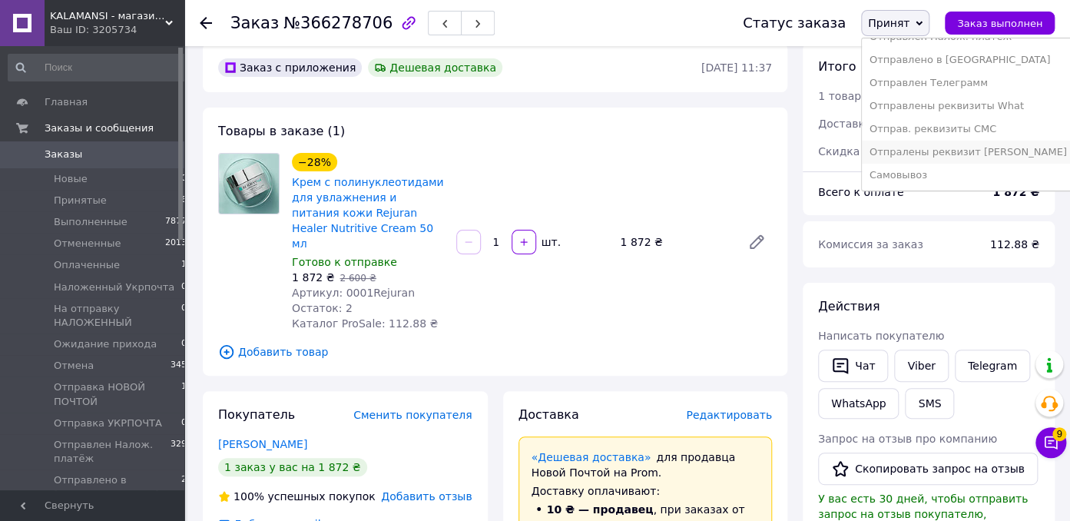
click at [947, 141] on li "Отпралены реквизит [PERSON_NAME]" at bounding box center [968, 152] width 213 height 23
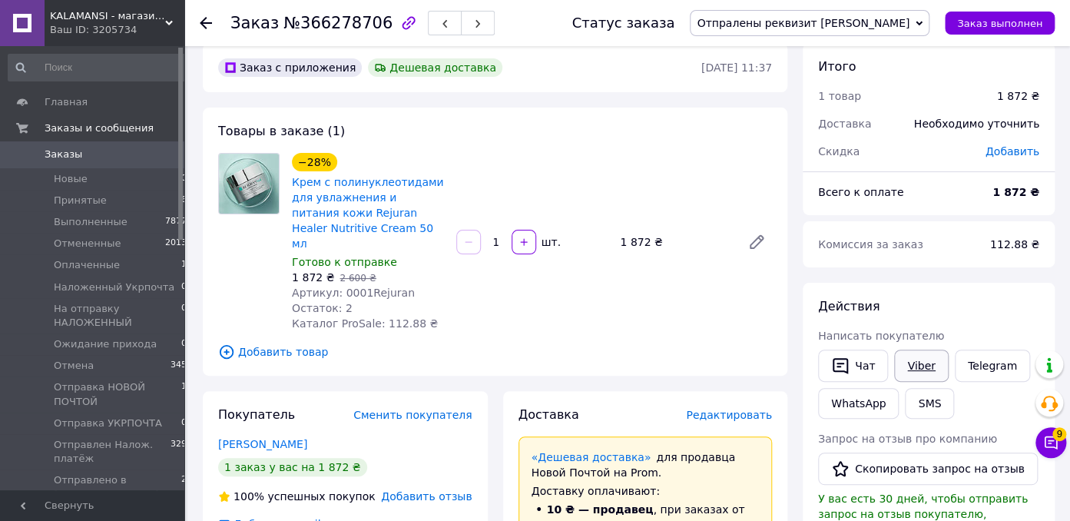
click at [916, 358] on link "Viber" at bounding box center [921, 366] width 54 height 32
drag, startPoint x: 293, startPoint y: 22, endPoint x: 371, endPoint y: 27, distance: 77.7
click at [371, 27] on span "№366278706" at bounding box center [337, 23] width 109 height 18
copy span "366278706"
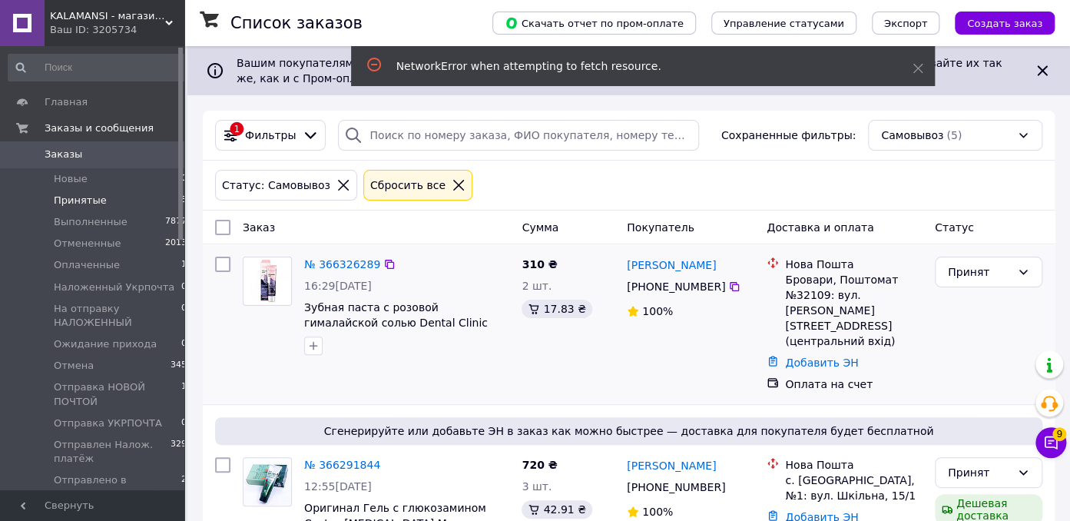
click at [648, 360] on div "[PERSON_NAME] [PHONE_NUMBER]%" at bounding box center [691, 324] width 140 height 148
click at [335, 261] on link "№ 366326289" at bounding box center [342, 264] width 76 height 12
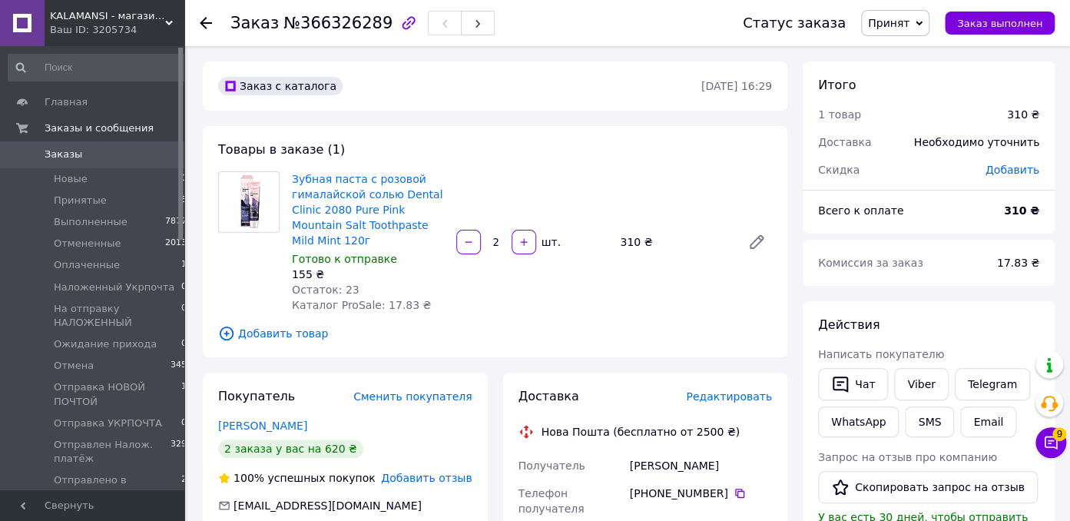
click at [927, 23] on span "Принят" at bounding box center [895, 23] width 68 height 26
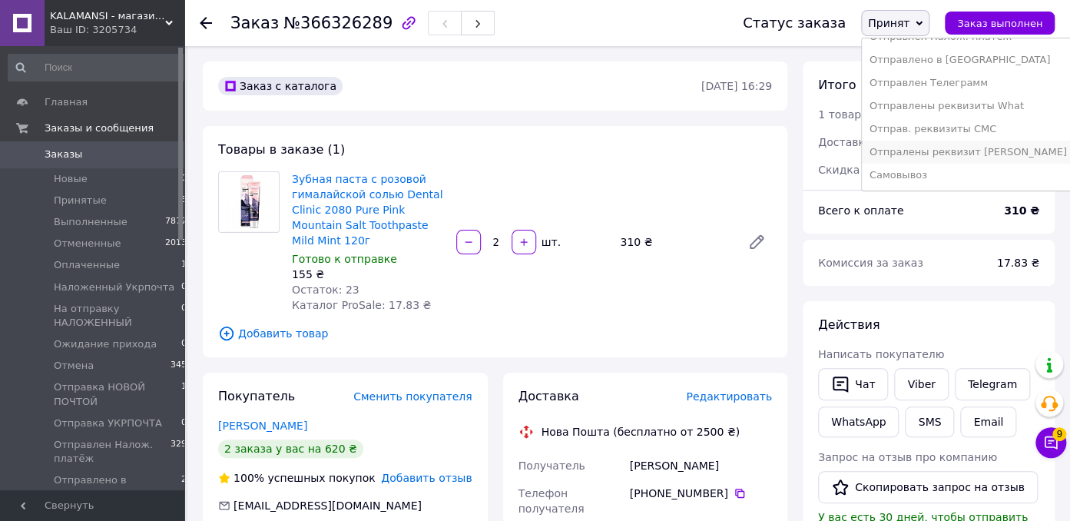
scroll to position [233, 0]
click at [978, 141] on li "Отпралены реквизит [PERSON_NAME]" at bounding box center [968, 152] width 213 height 23
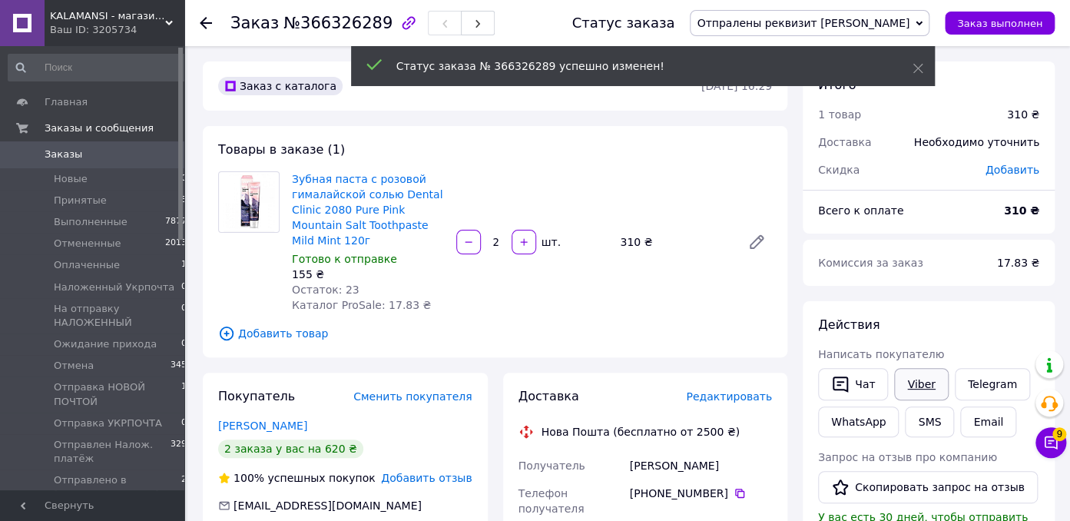
click at [911, 377] on link "Viber" at bounding box center [921, 384] width 54 height 32
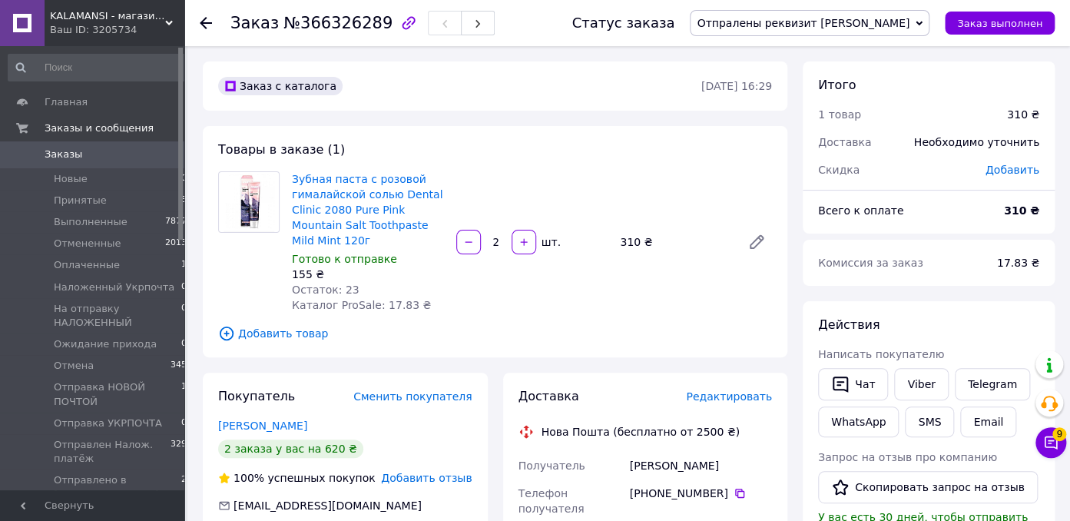
click at [300, 26] on span "№366326289" at bounding box center [337, 23] width 109 height 18
drag, startPoint x: 293, startPoint y: 22, endPoint x: 370, endPoint y: 25, distance: 77.7
click at [370, 25] on span "№366326289" at bounding box center [337, 23] width 109 height 18
copy span "366326289"
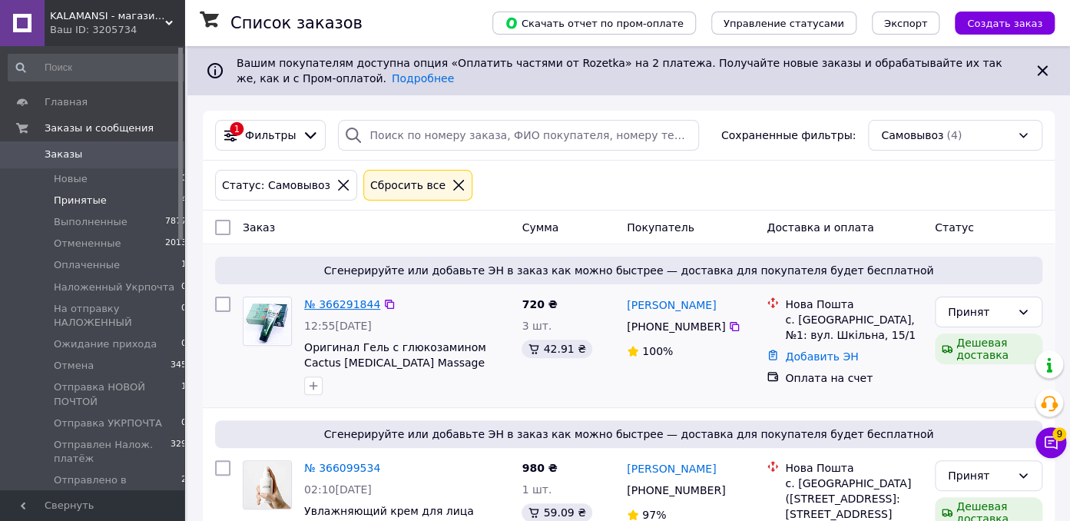
click at [341, 305] on link "№ 366291844" at bounding box center [342, 304] width 76 height 12
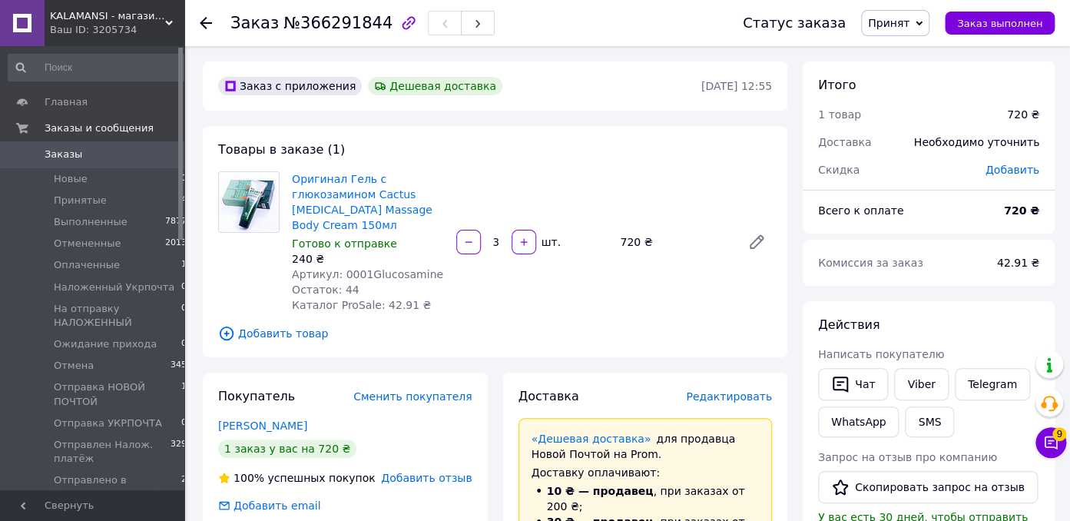
click at [923, 20] on icon at bounding box center [919, 23] width 7 height 7
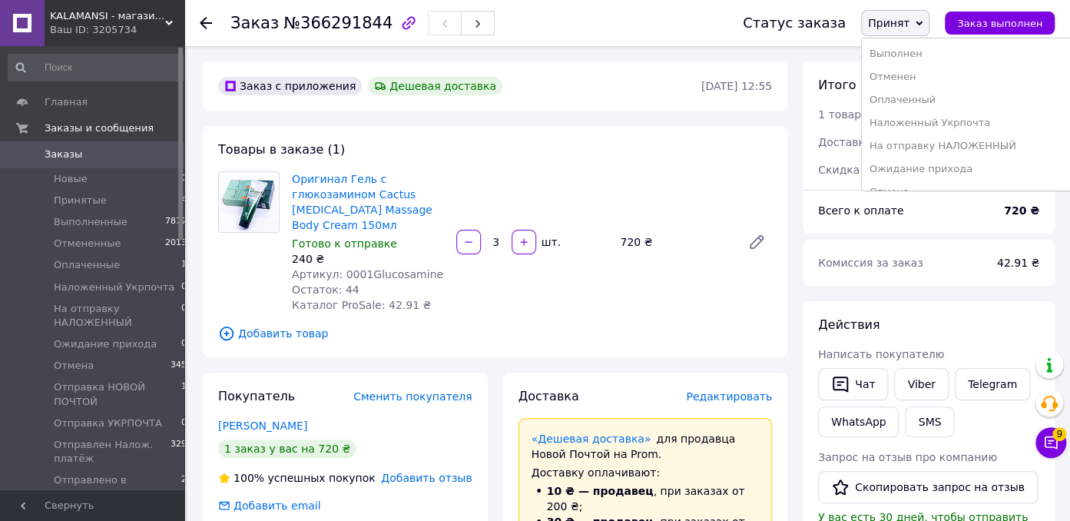
scroll to position [236, 0]
click at [1000, 141] on li "Отпралены реквизит [PERSON_NAME]" at bounding box center [968, 152] width 213 height 23
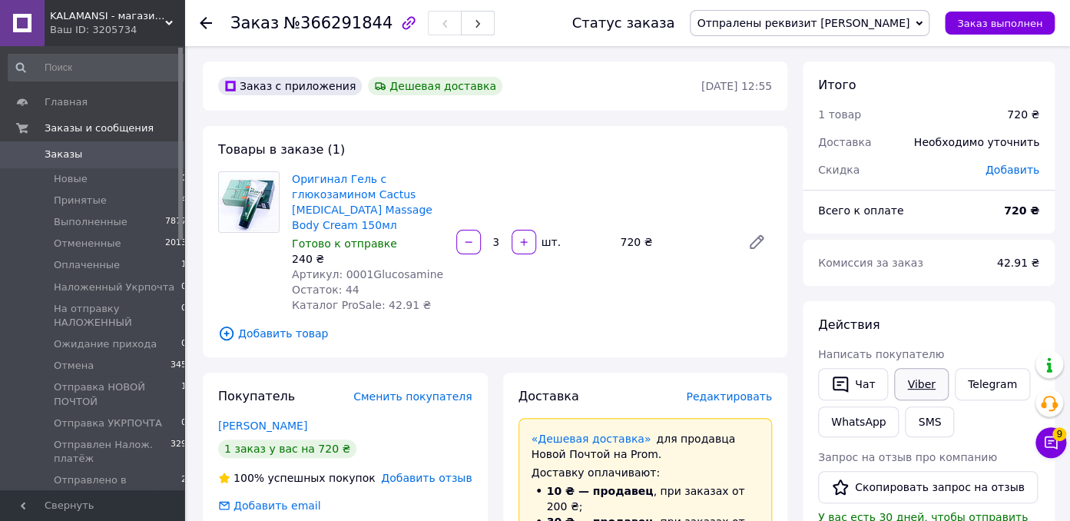
click at [923, 383] on link "Viber" at bounding box center [921, 384] width 54 height 32
drag, startPoint x: 293, startPoint y: 22, endPoint x: 369, endPoint y: 22, distance: 75.3
click at [369, 22] on span "№366291844" at bounding box center [337, 23] width 109 height 18
copy span "366291844"
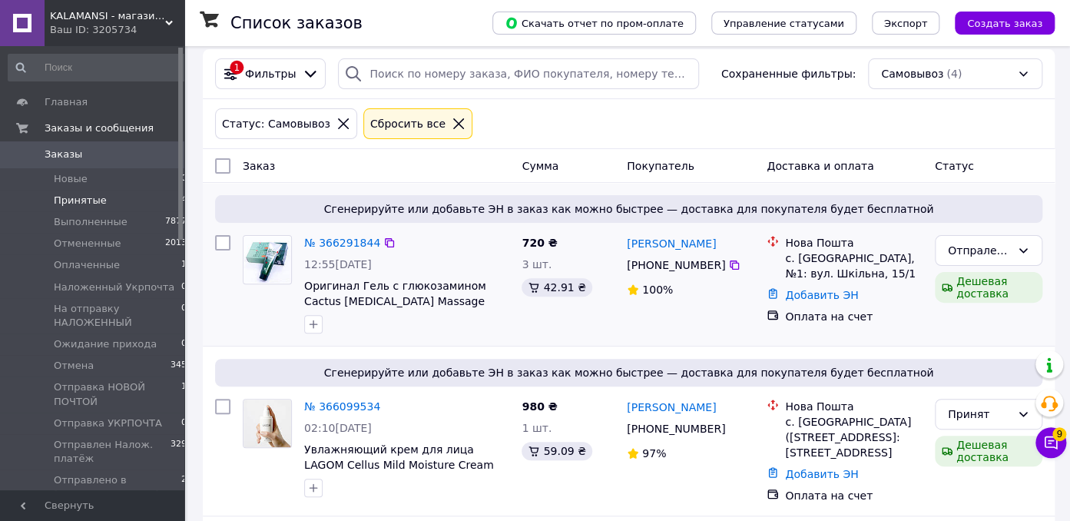
scroll to position [224, 0]
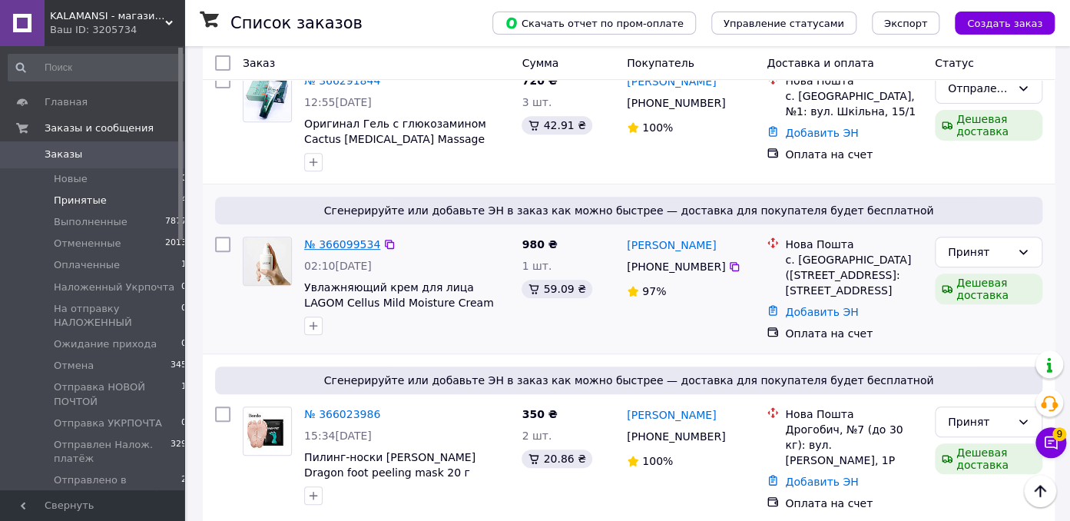
click at [331, 240] on link "№ 366099534" at bounding box center [342, 244] width 76 height 12
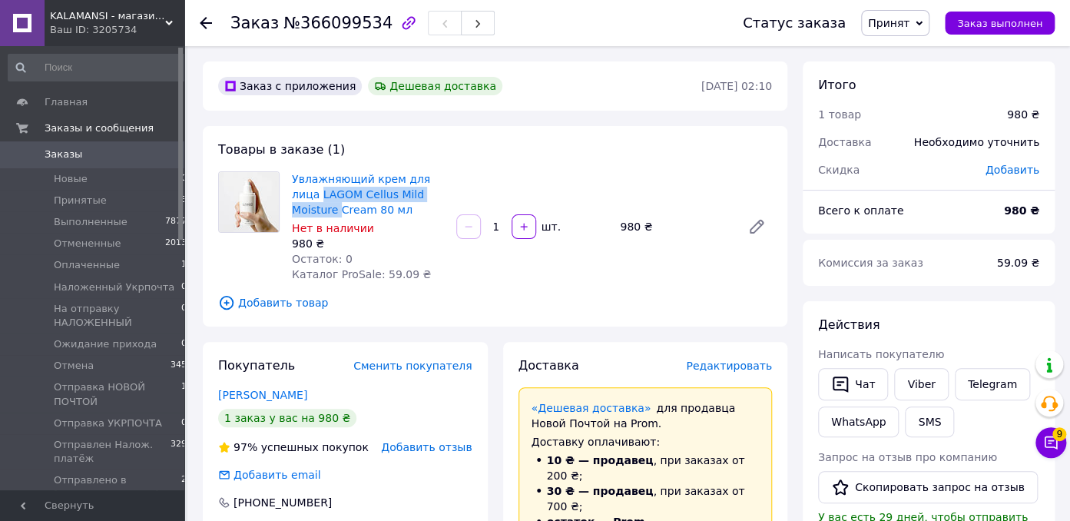
drag, startPoint x: 435, startPoint y: 194, endPoint x: 288, endPoint y: 196, distance: 146.8
click at [288, 196] on div "Увлажняющий крем для лица LAGOM Cellus Mild Moisture Cream 80 мл Нет в наличии …" at bounding box center [368, 226] width 164 height 117
copy link "LAGOM Cellus Mild Moisture"
